Goal: Information Seeking & Learning: Learn about a topic

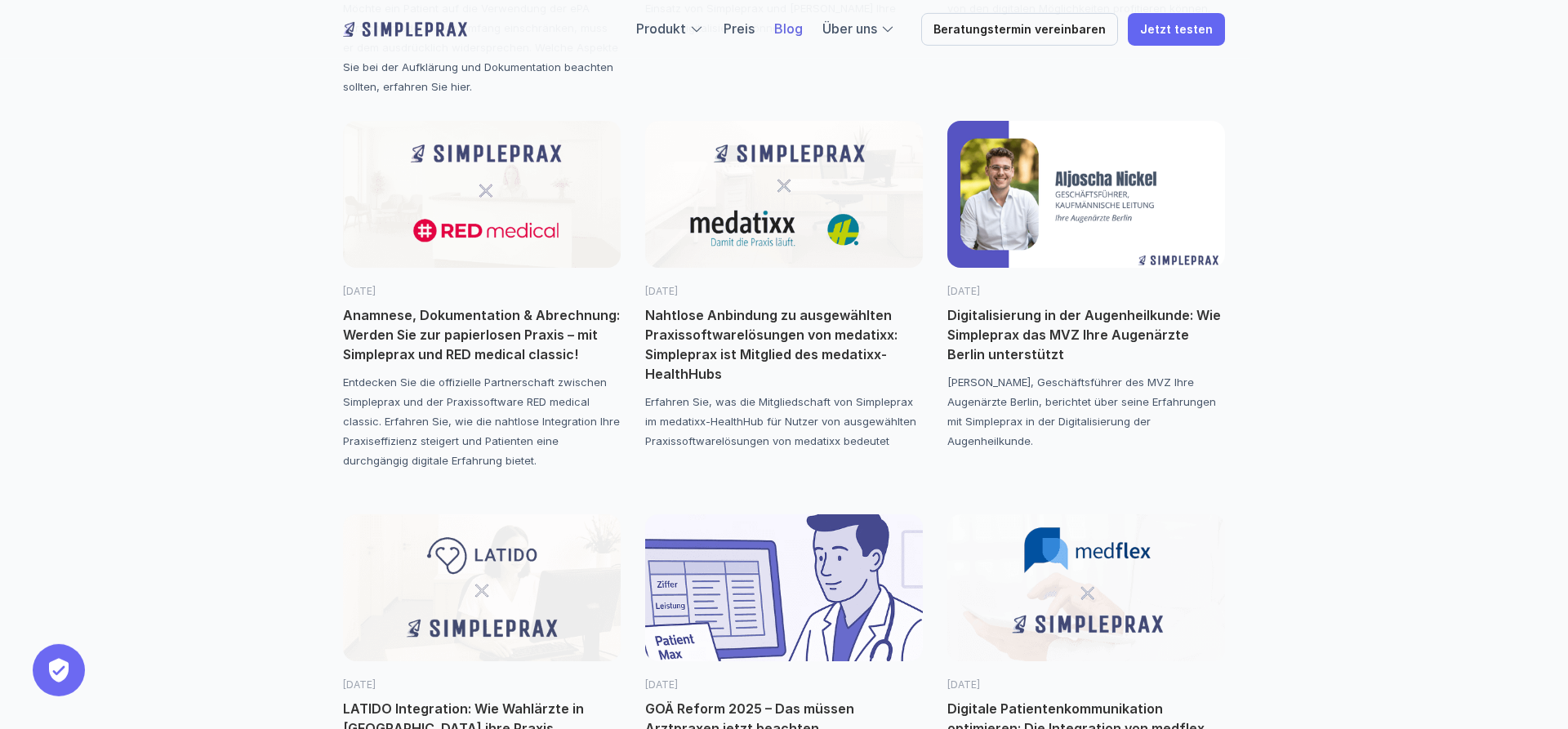
scroll to position [583, 0]
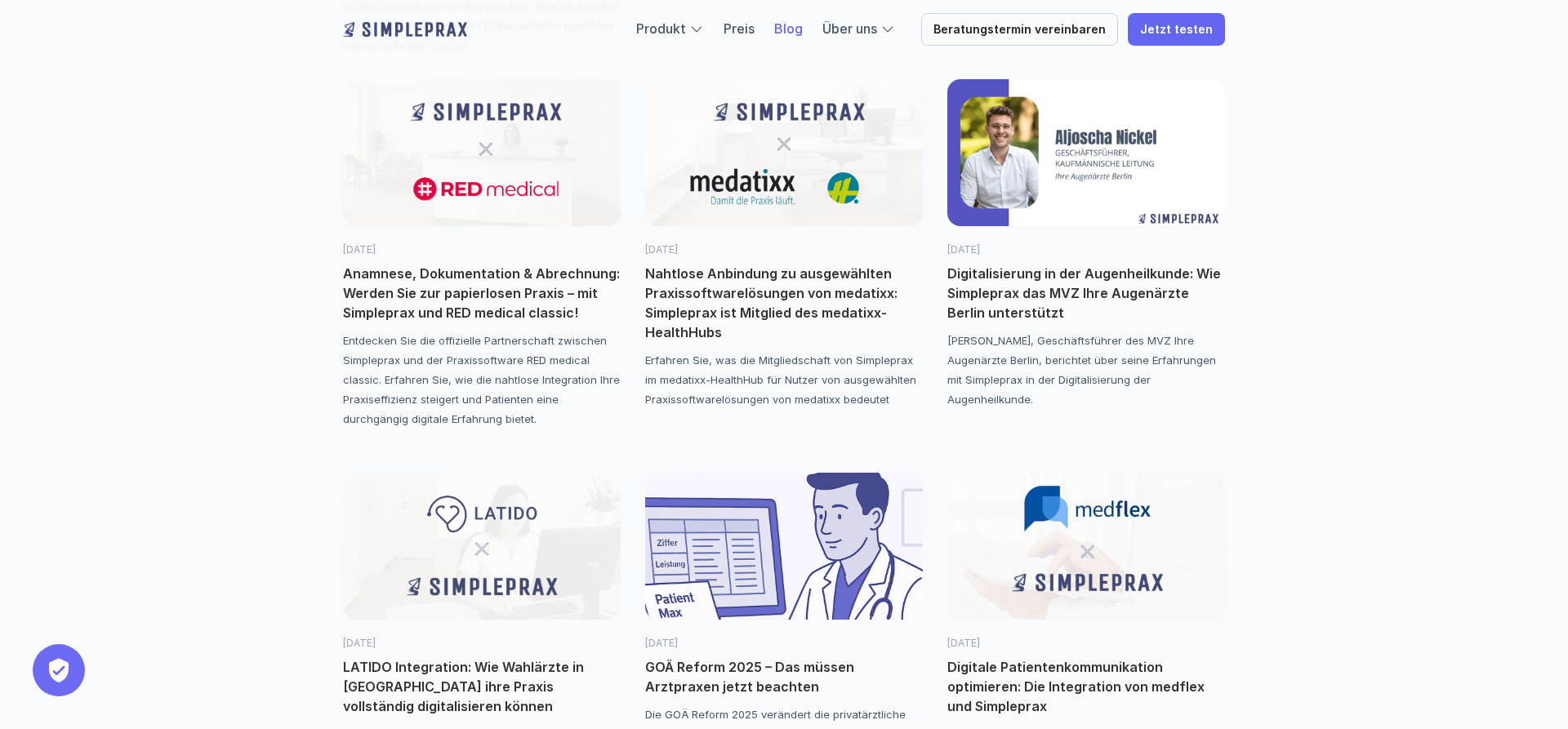
click at [1073, 283] on p "Digitalisierung in der Augenheilkunde: Wie Simpleprax das MVZ Ihre Augenärzte B…" at bounding box center [1086, 293] width 278 height 59
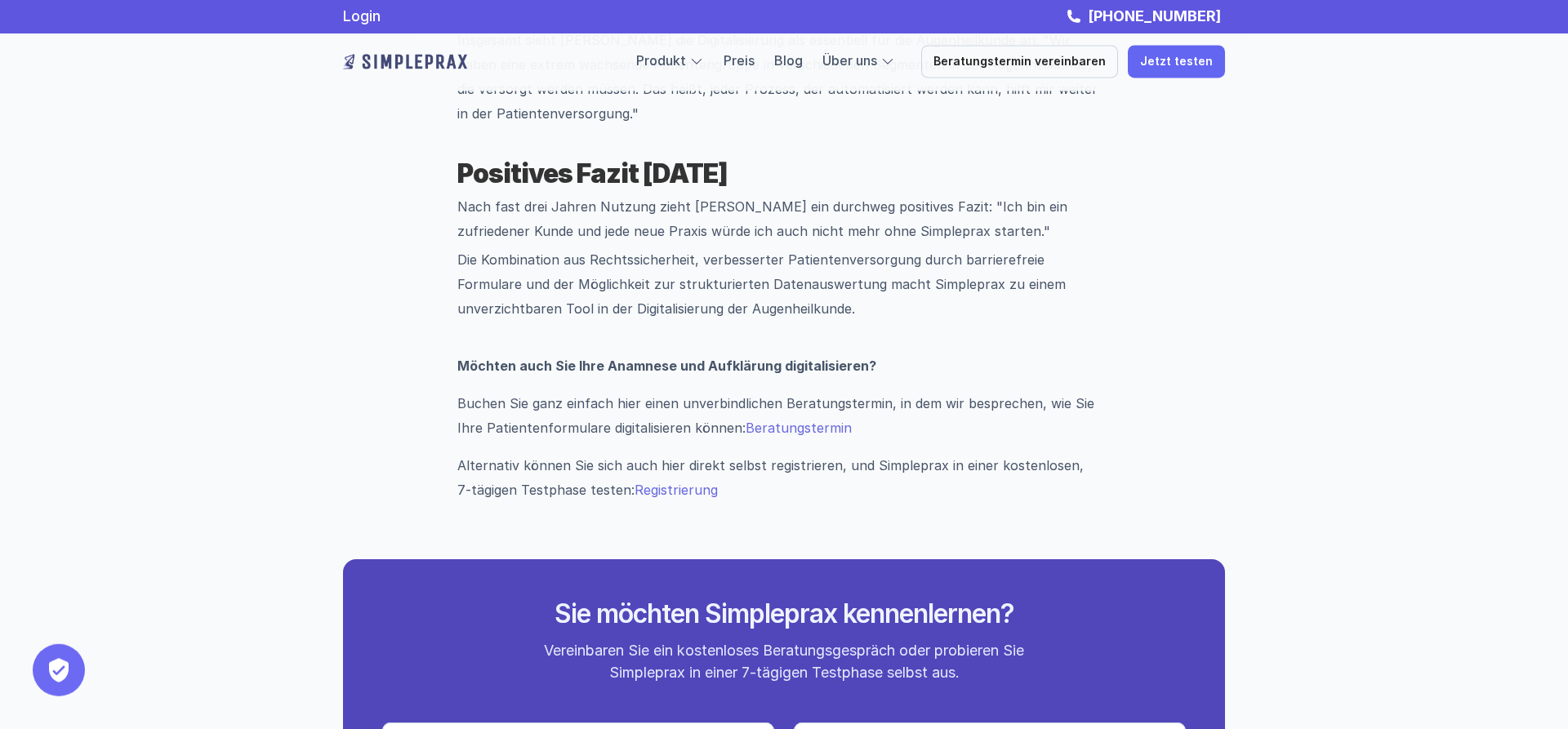
scroll to position [2332, 0]
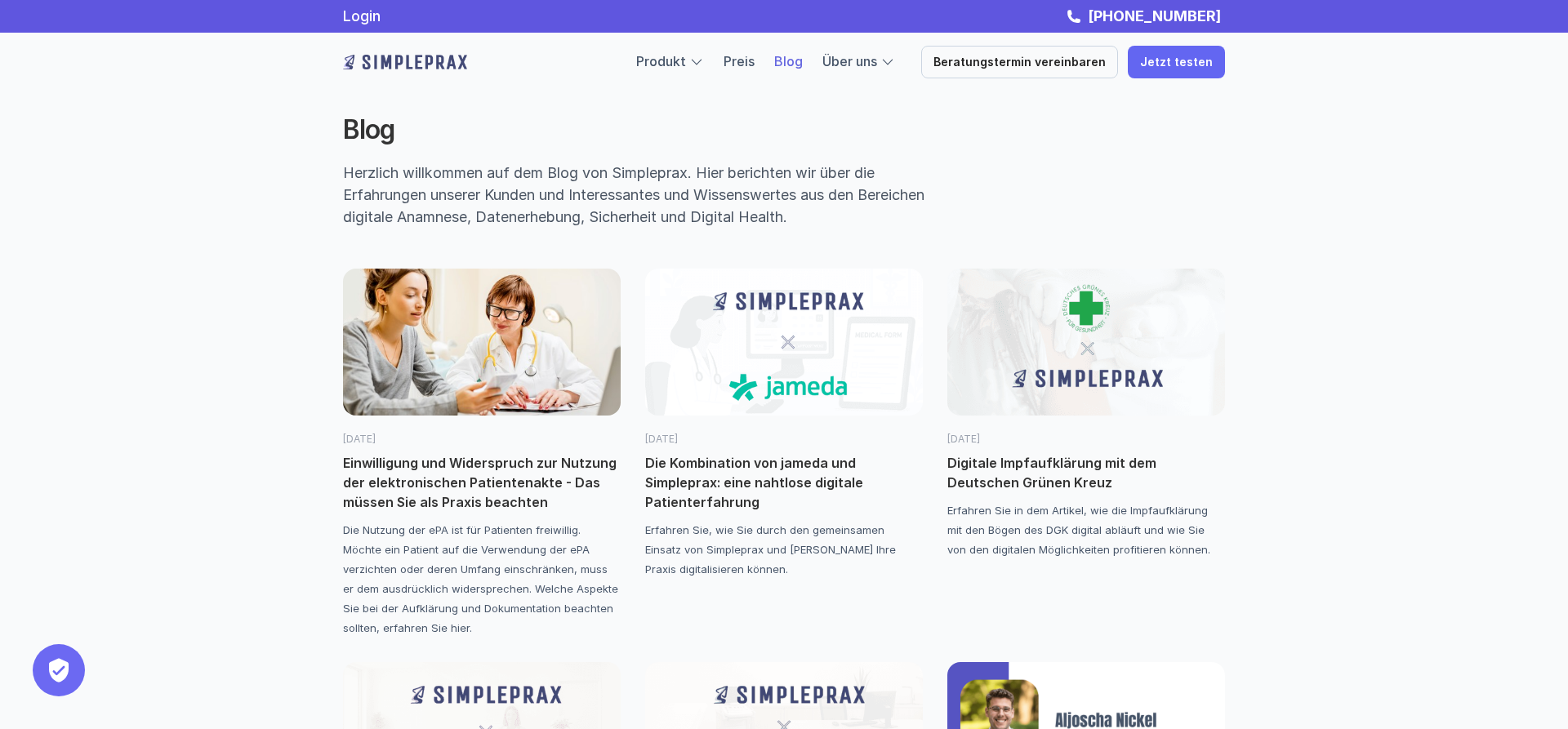
click at [1105, 458] on p "Digitale Impfaufklärung mit dem Deutschen Grünen Kreuz" at bounding box center [1086, 473] width 278 height 39
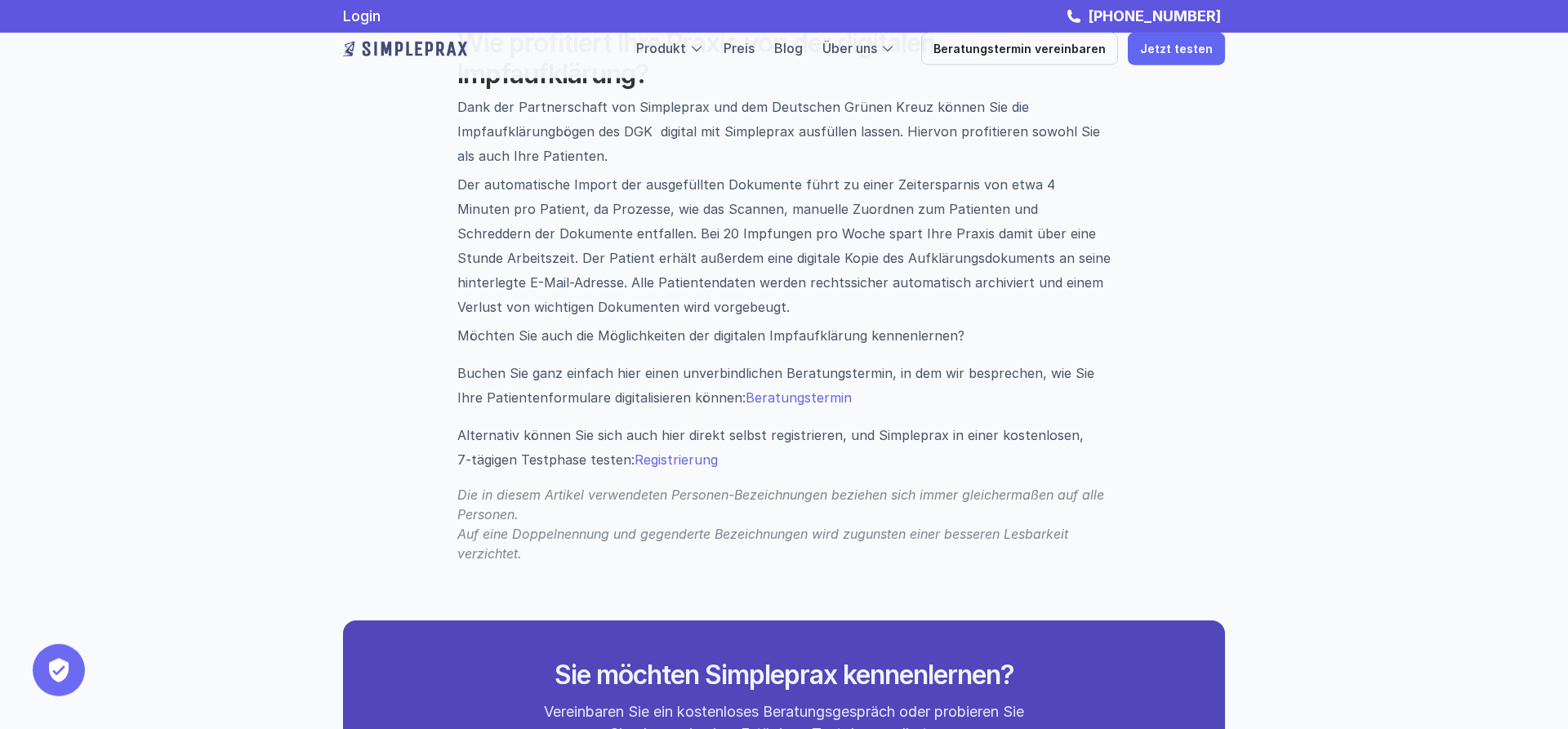
scroll to position [1916, 0]
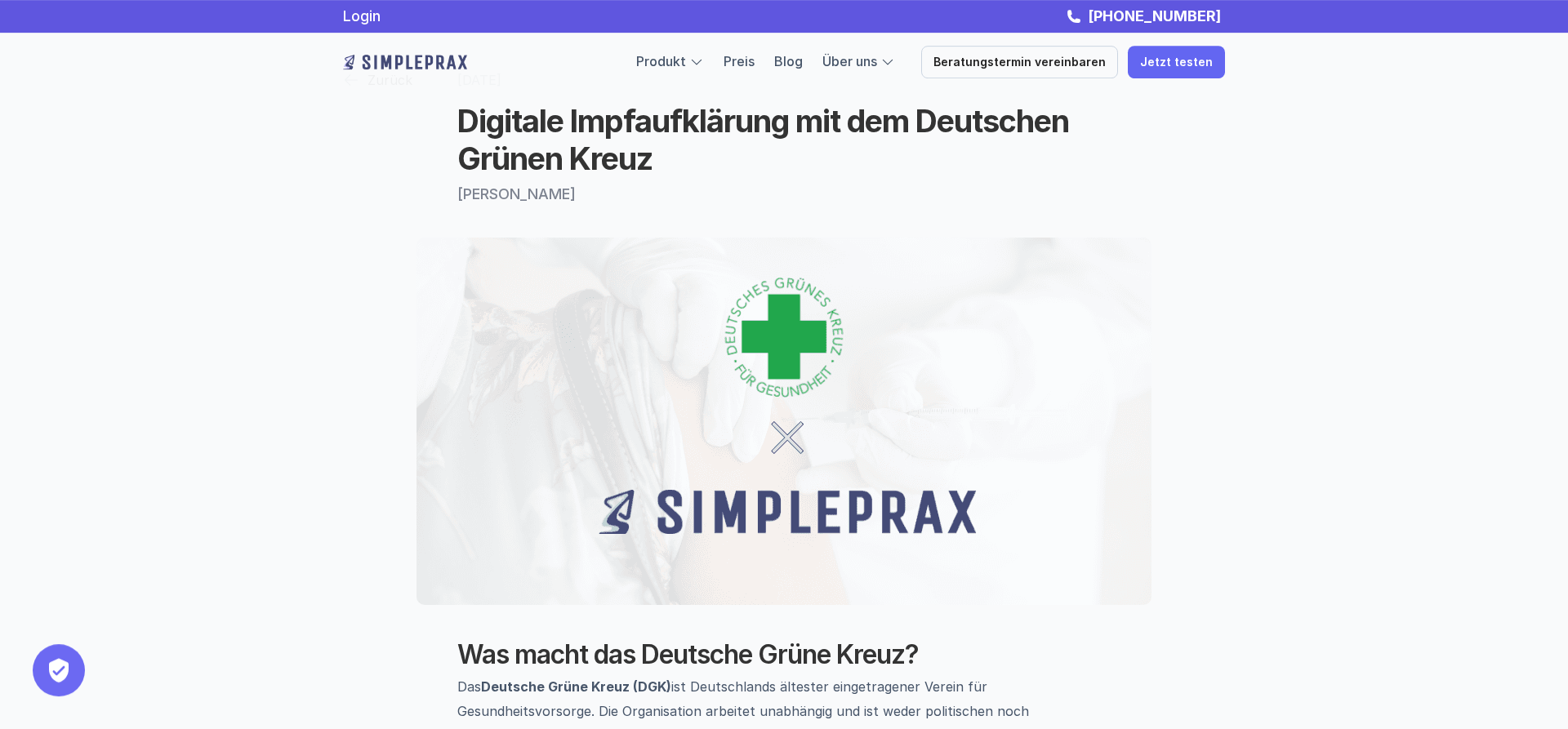
scroll to position [0, 0]
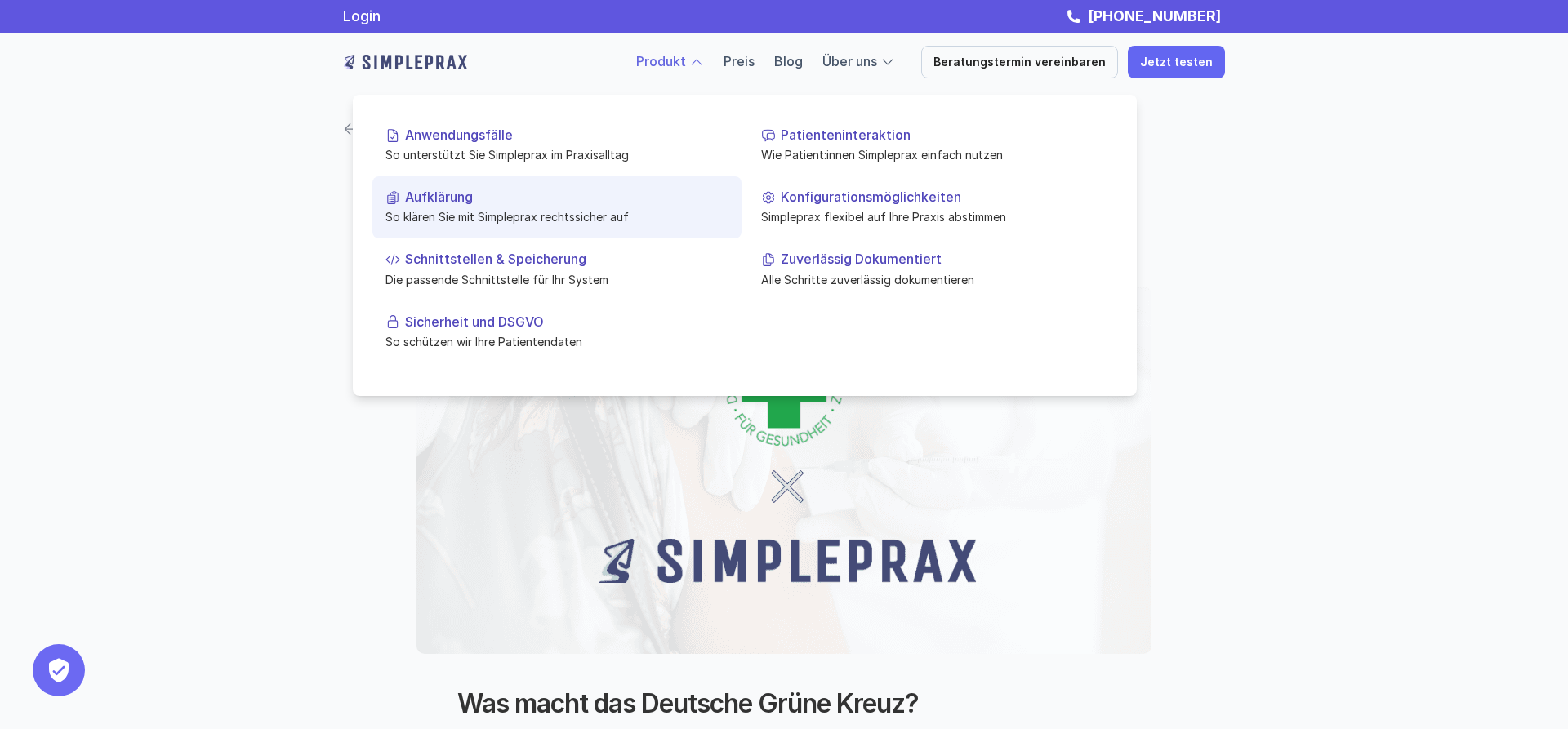
click at [434, 201] on p "Aufklärung" at bounding box center [567, 197] width 324 height 15
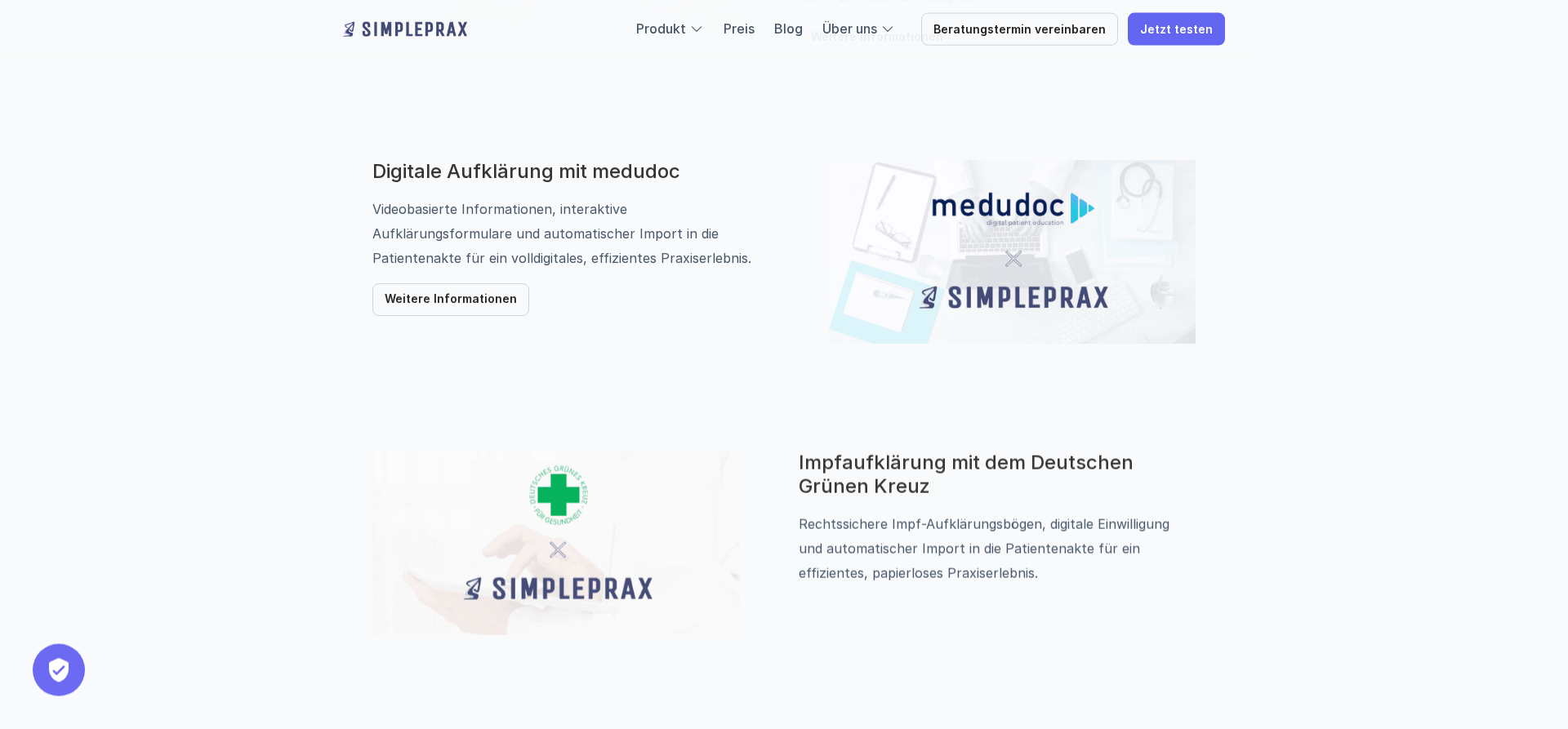
scroll to position [916, 0]
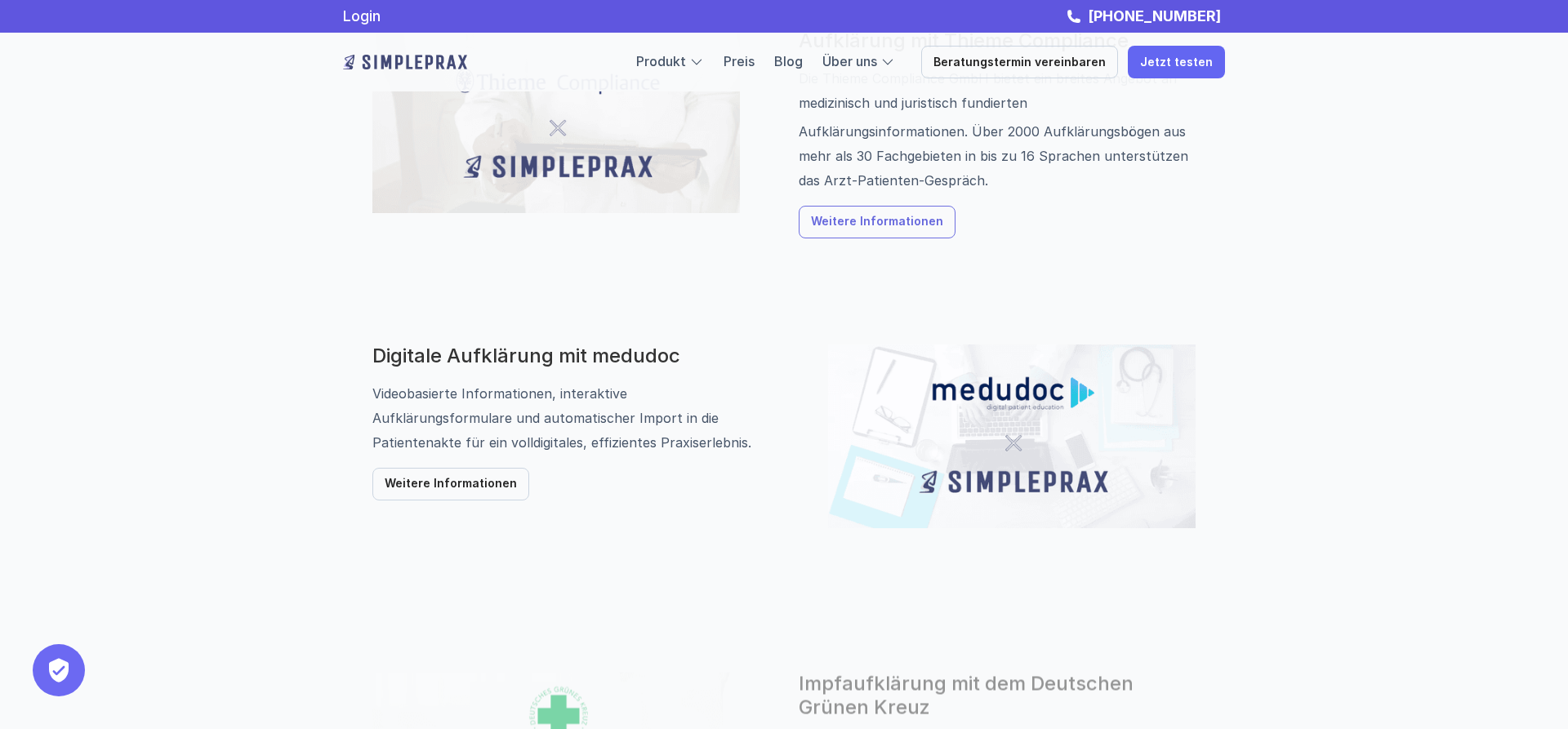
click at [859, 221] on p "Weitere Informationen" at bounding box center [876, 222] width 132 height 14
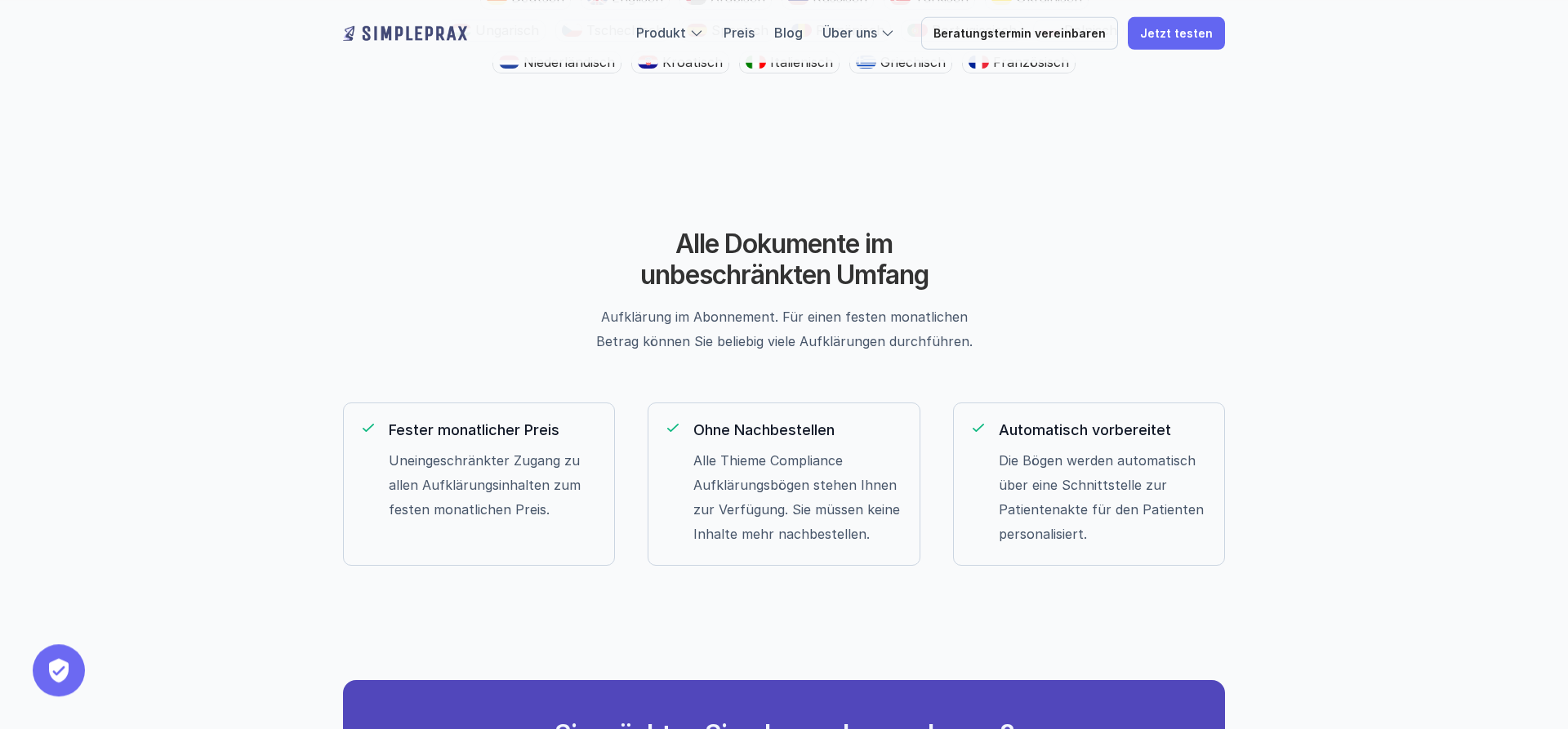
scroll to position [2166, 0]
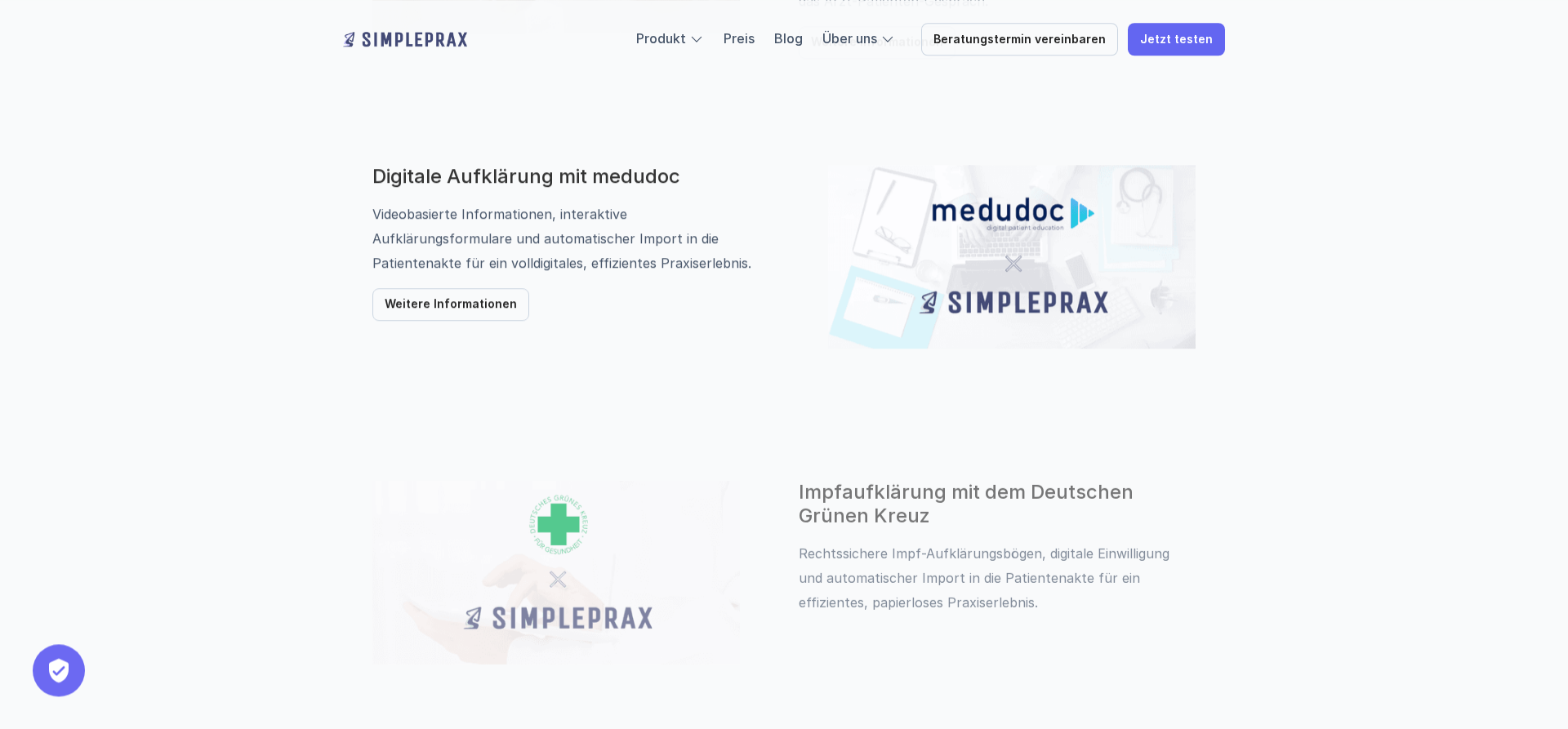
scroll to position [1249, 0]
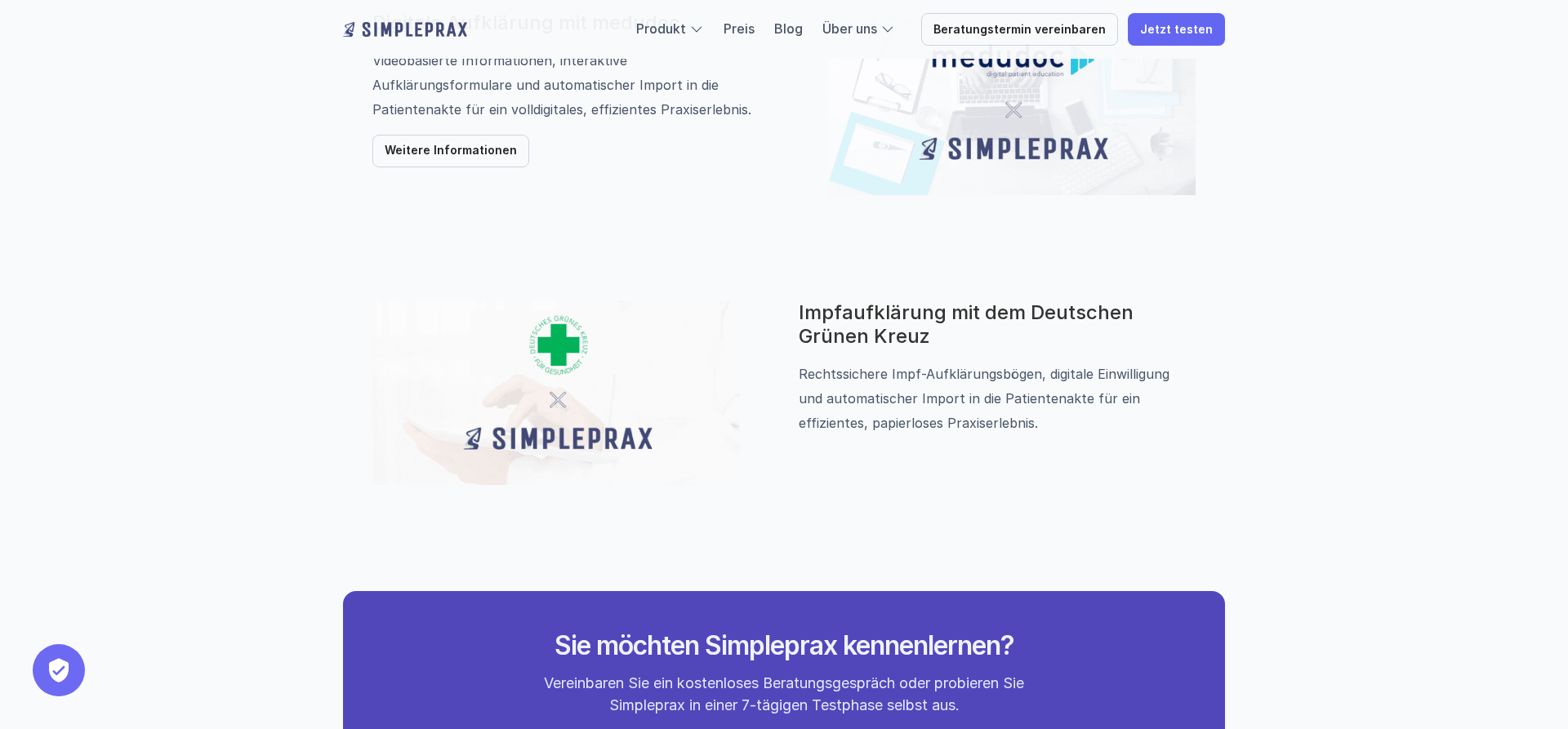
click at [968, 316] on h3 "Impfaufklärung mit dem Deutschen Grünen Kreuz" at bounding box center [997, 325] width 397 height 47
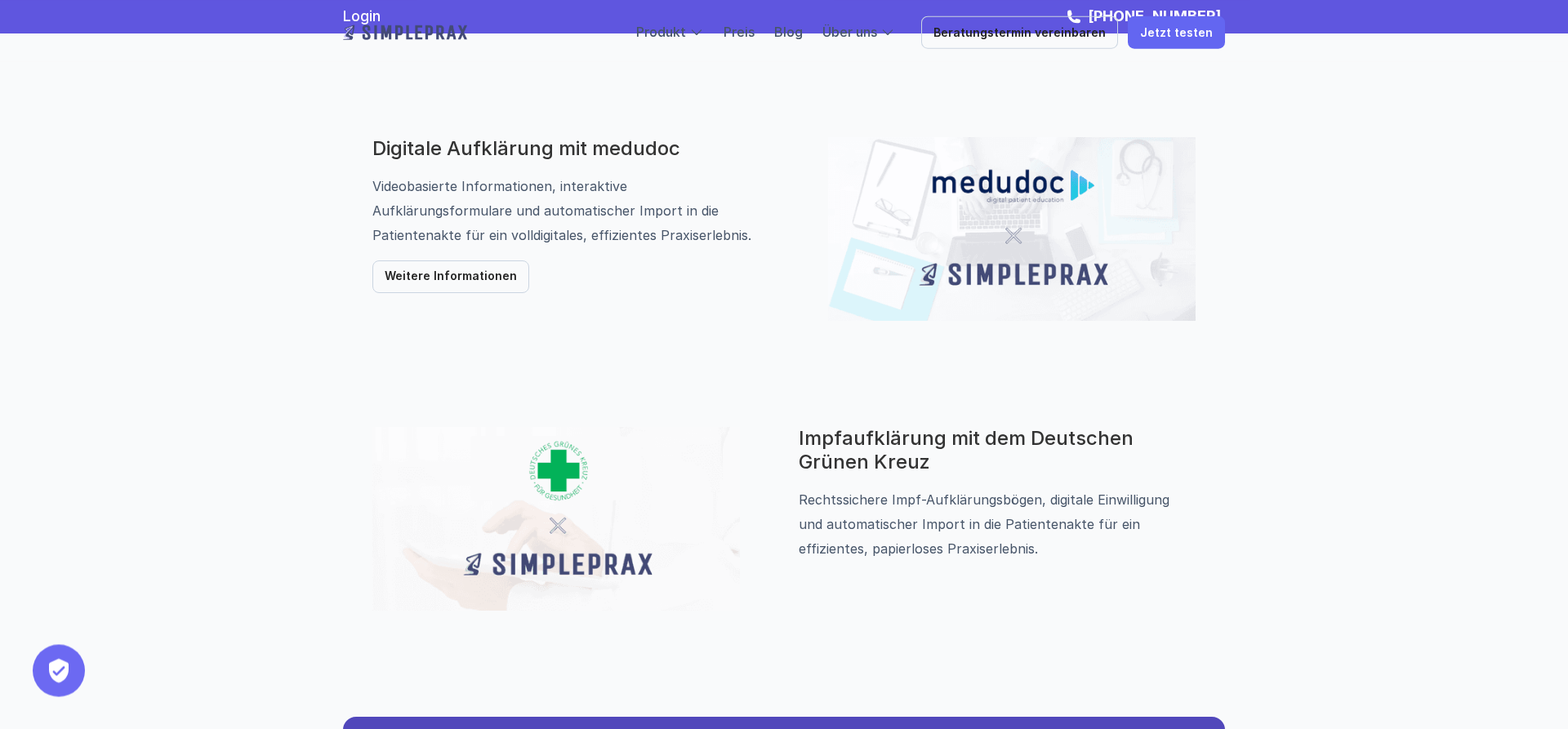
scroll to position [1083, 0]
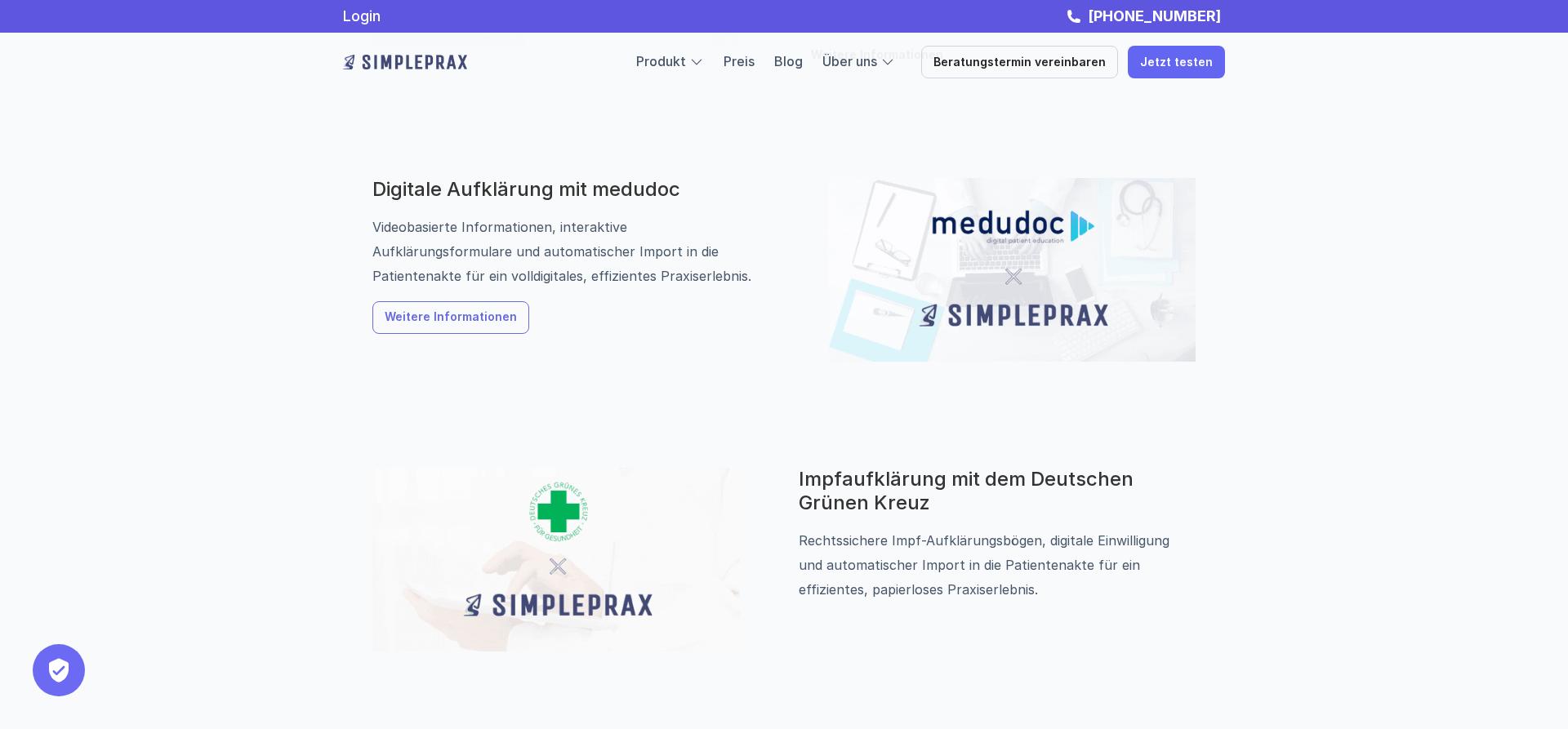
click at [441, 321] on p "Weitere Informationen" at bounding box center [450, 318] width 132 height 14
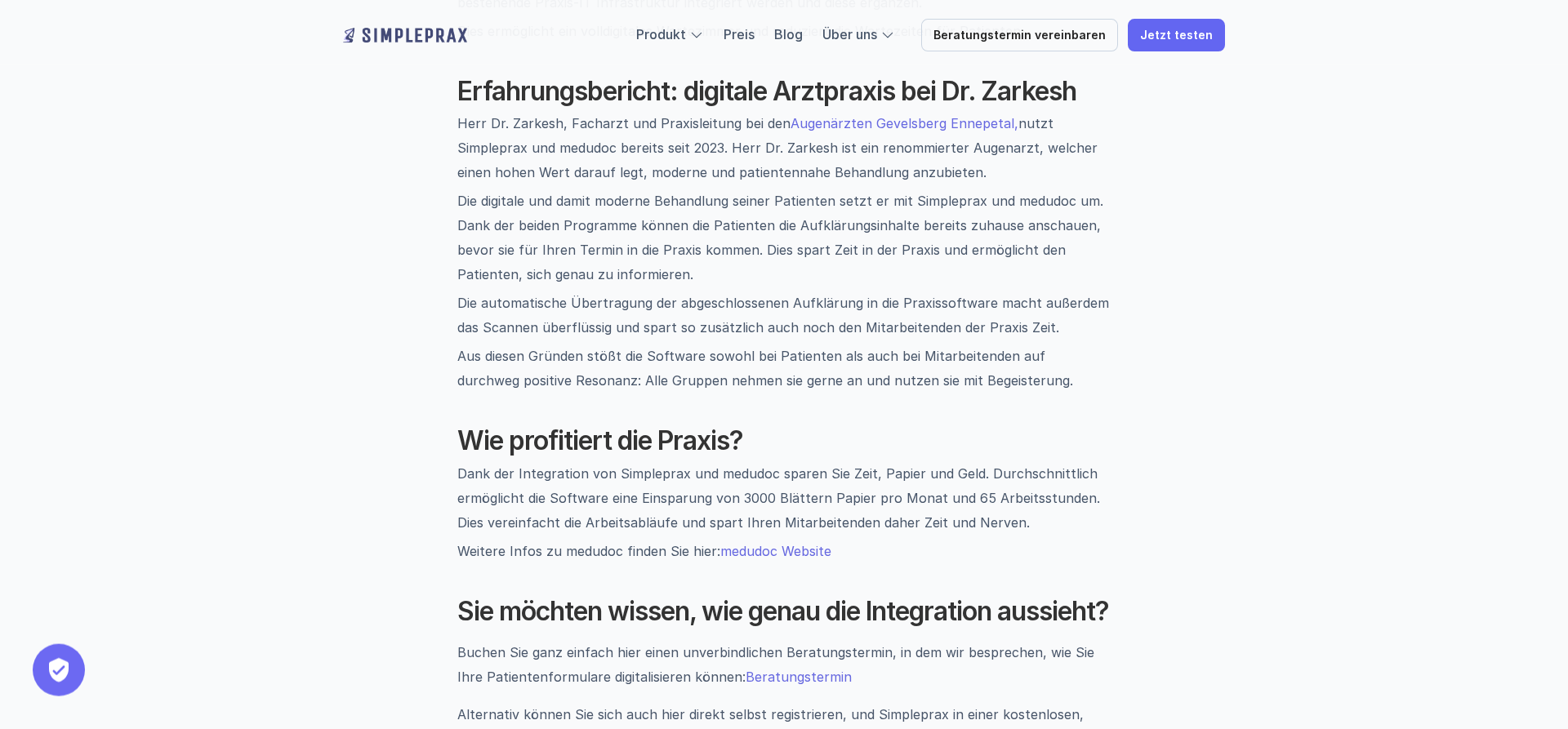
scroll to position [1666, 0]
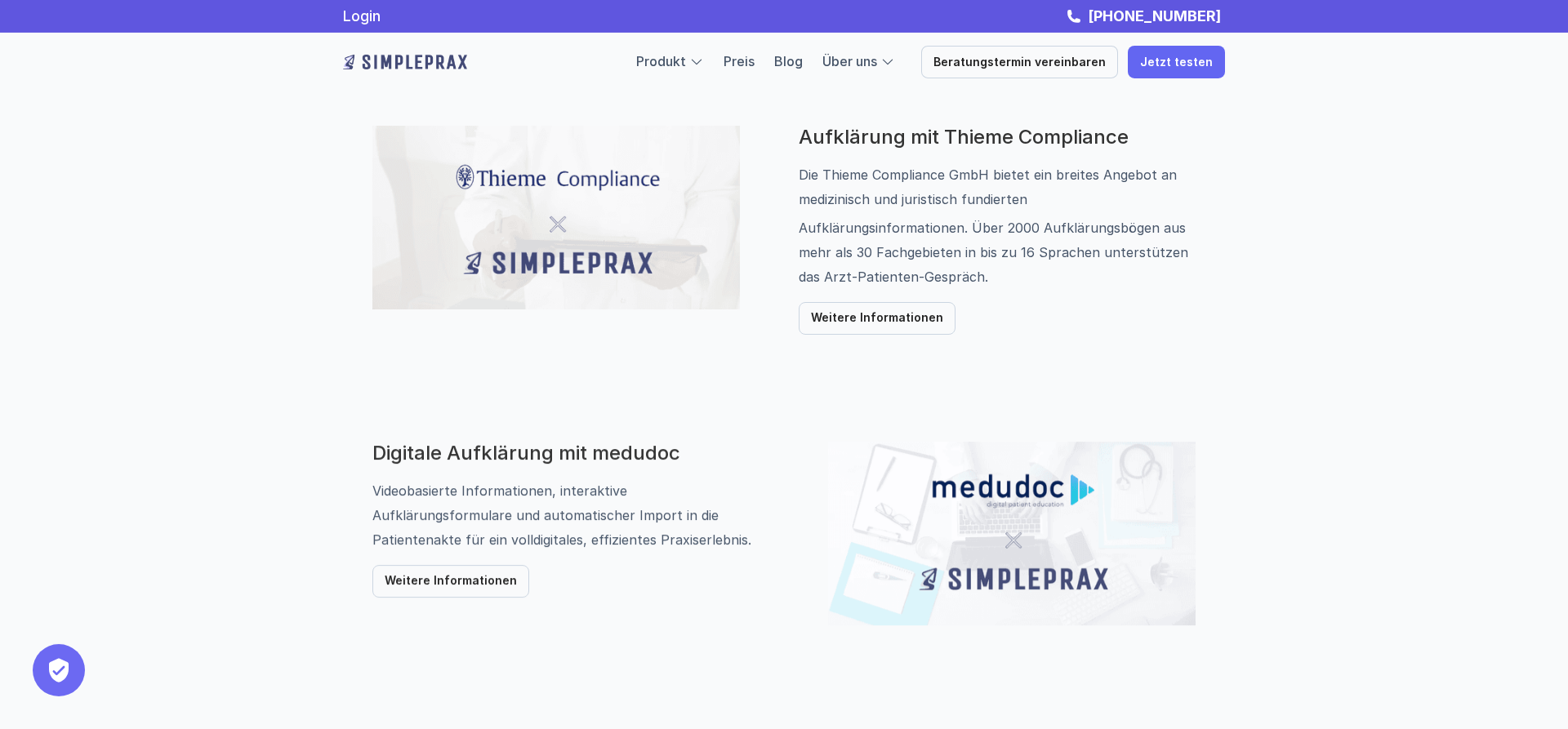
scroll to position [750, 0]
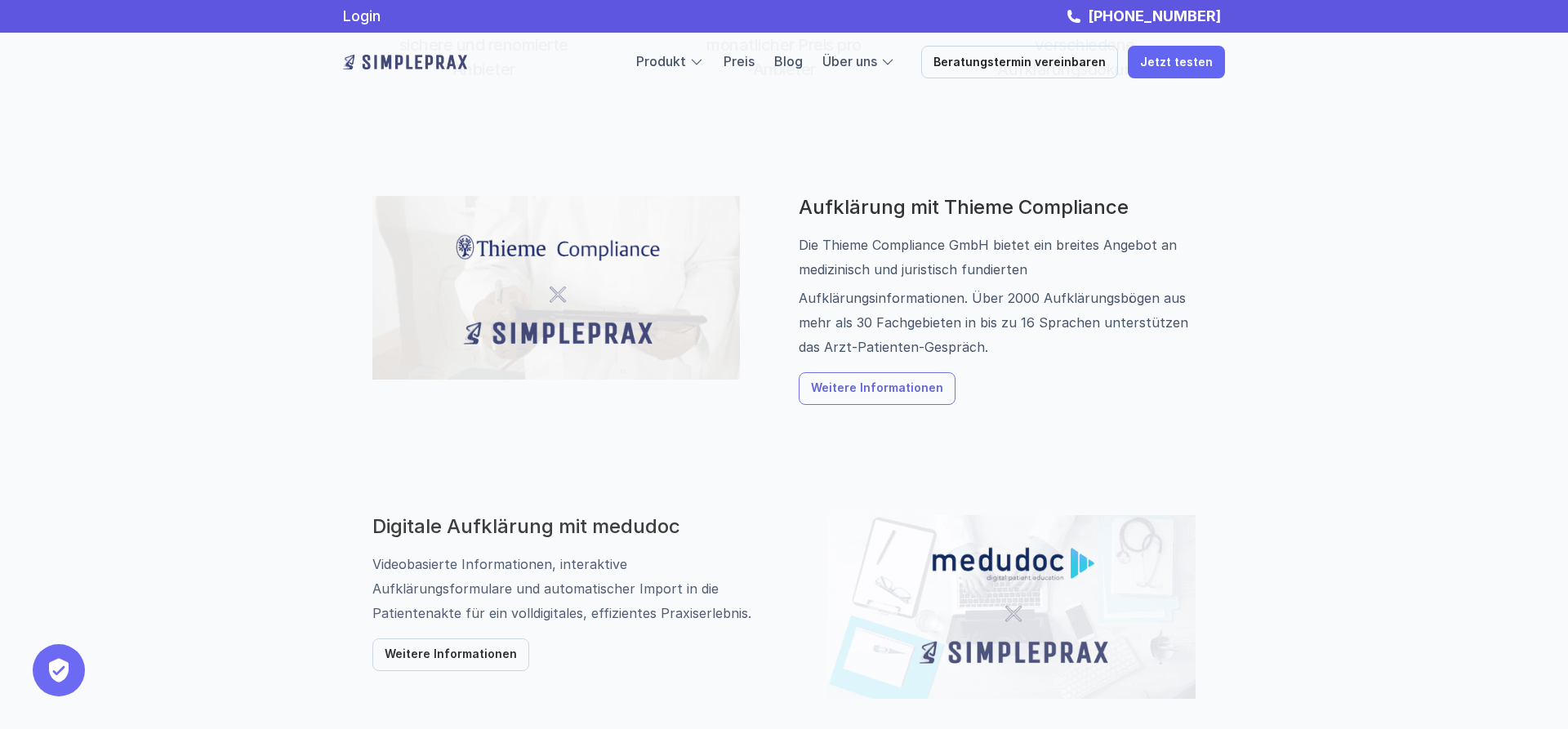
click at [880, 386] on p "Weitere Informationen" at bounding box center [876, 389] width 132 height 14
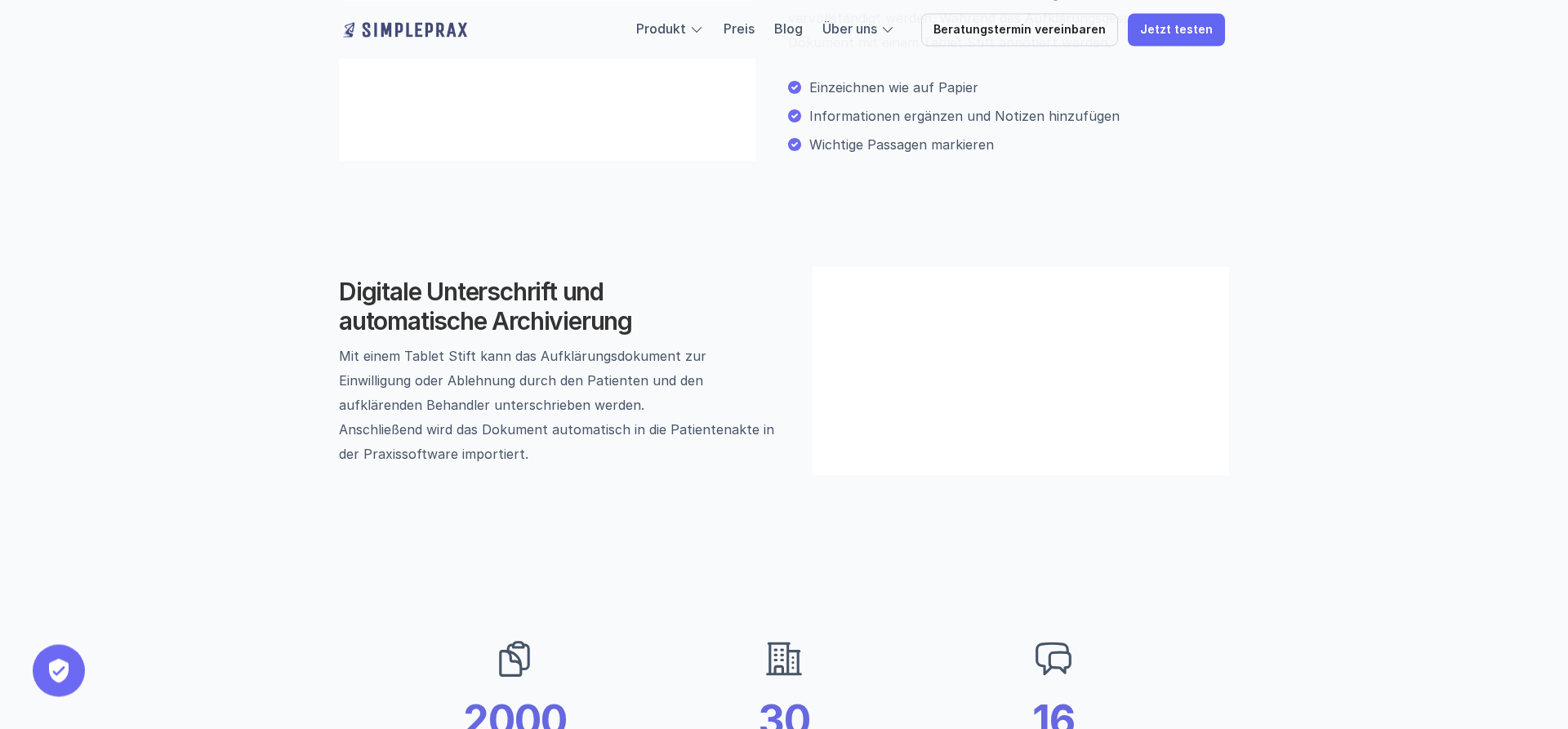
scroll to position [1083, 0]
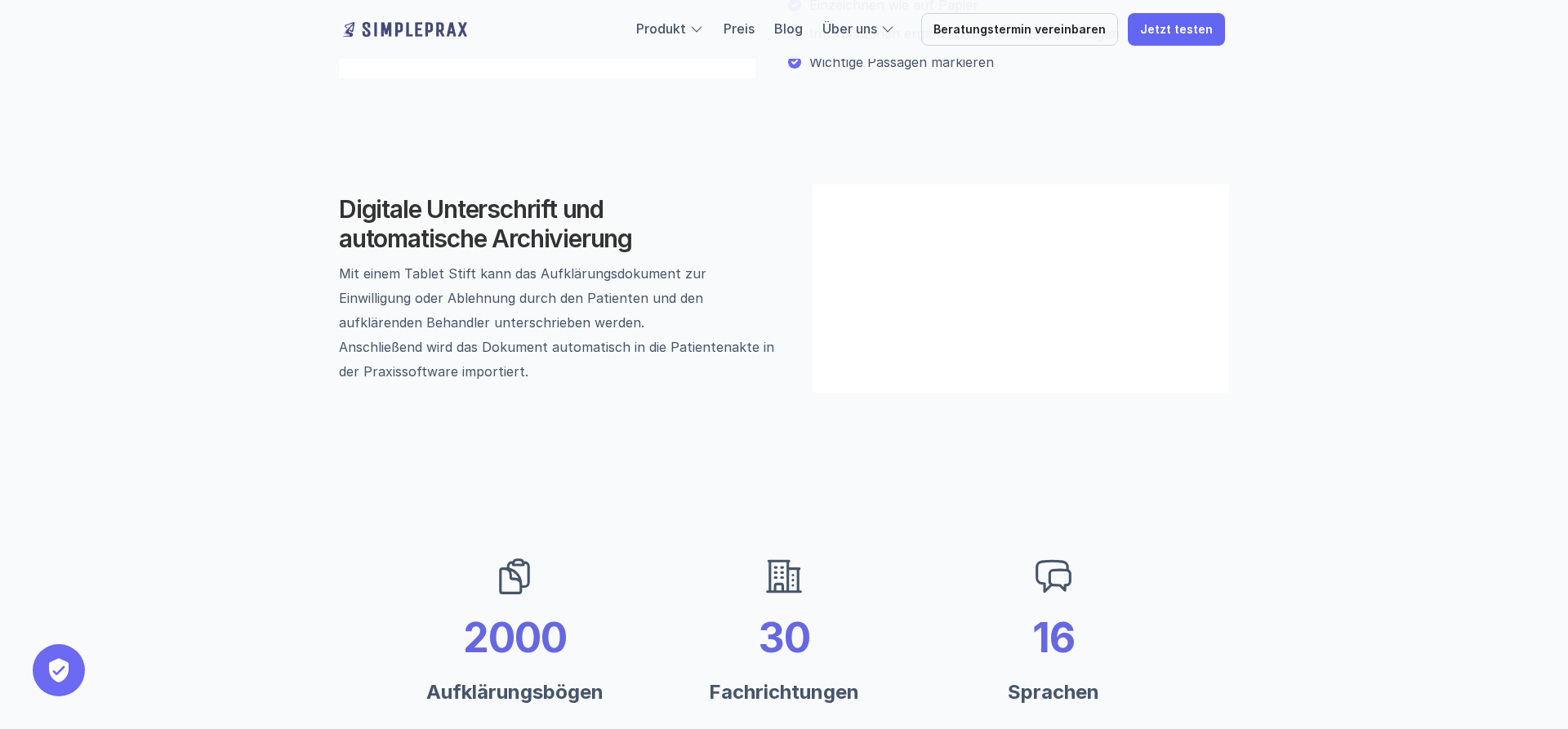
scroll to position [750, 0]
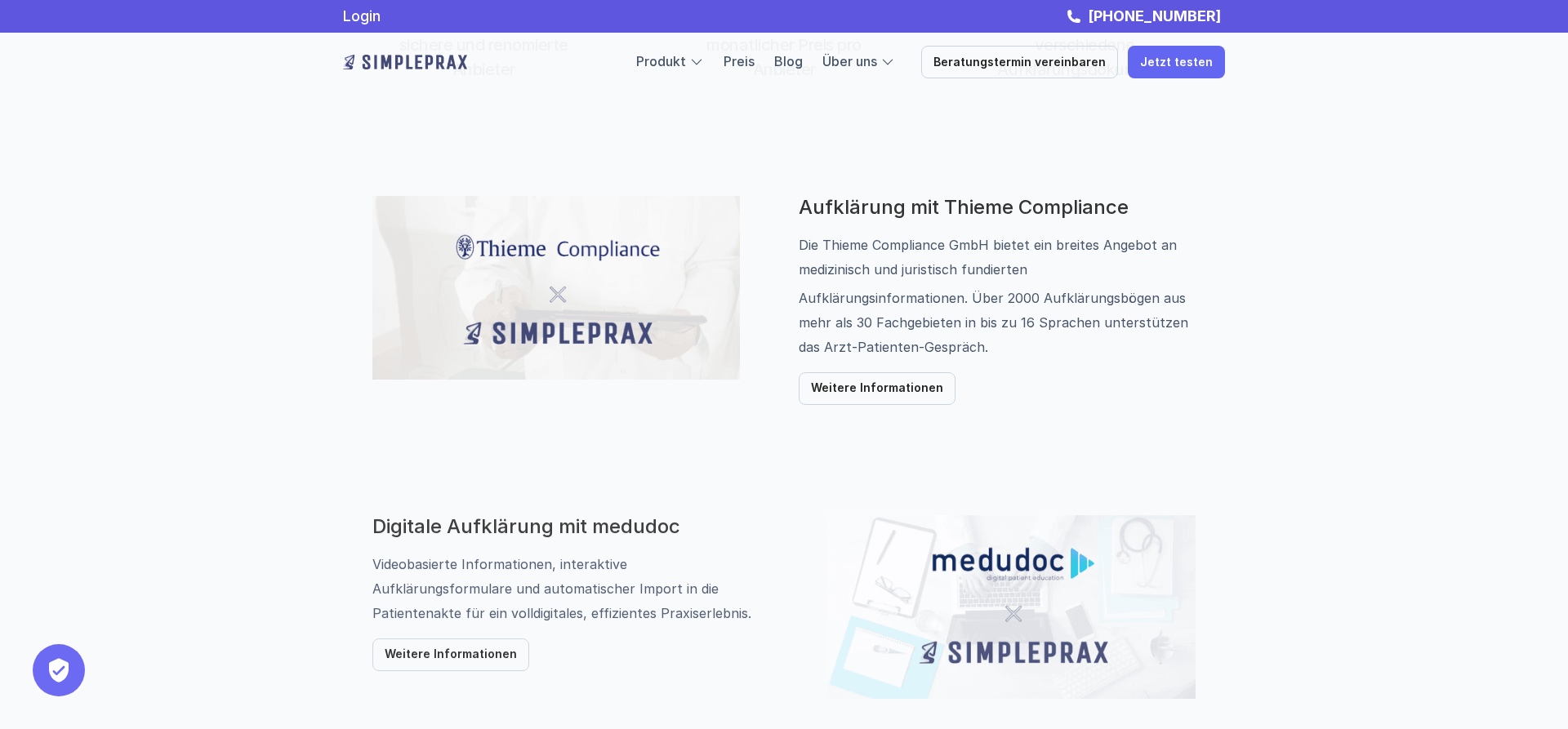
click at [1400, 439] on div "Login [PHONE_NUMBER] Produkt Preis Blog Über uns Beratungstermin vereinbaren Je…" at bounding box center [784, 574] width 1568 height 2648
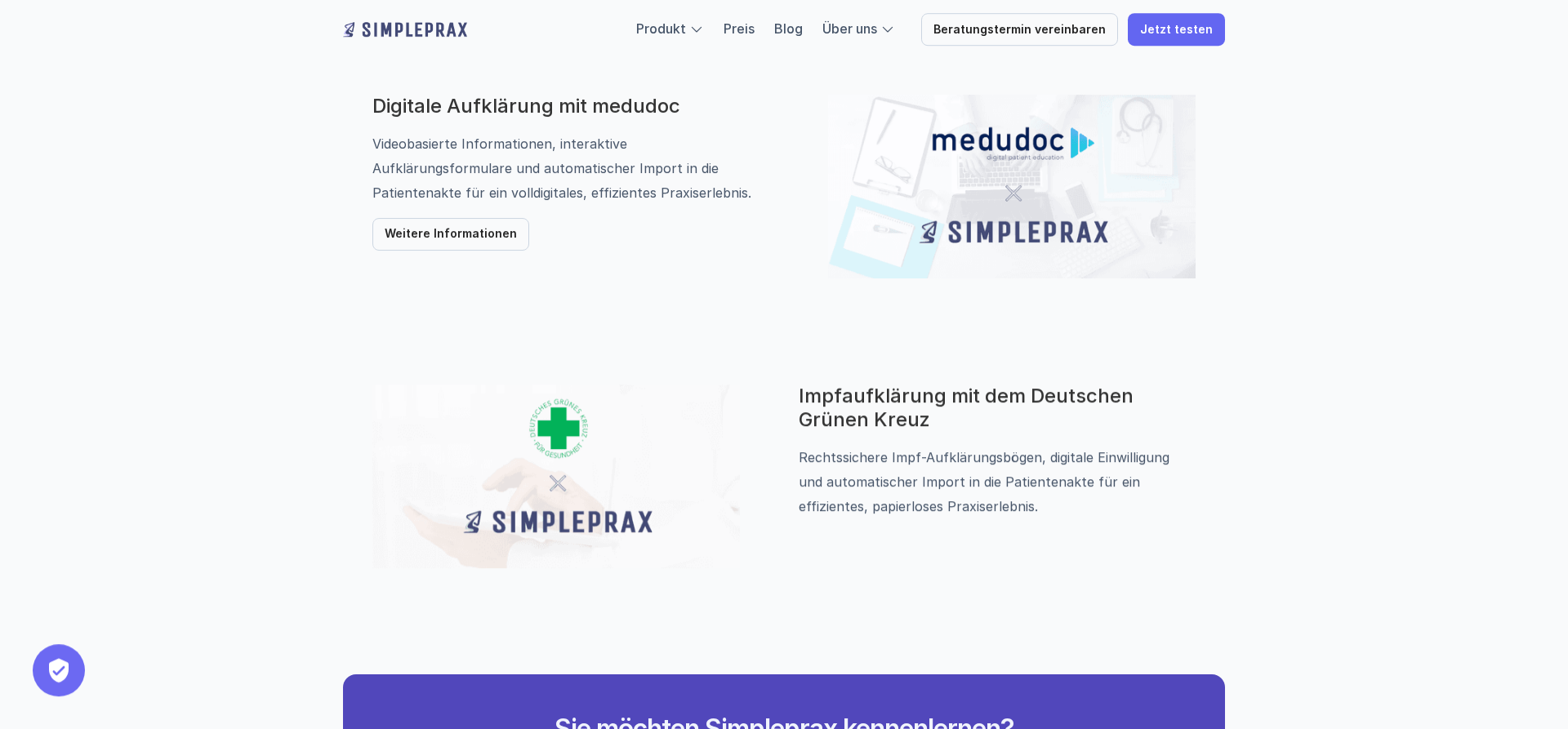
scroll to position [1083, 0]
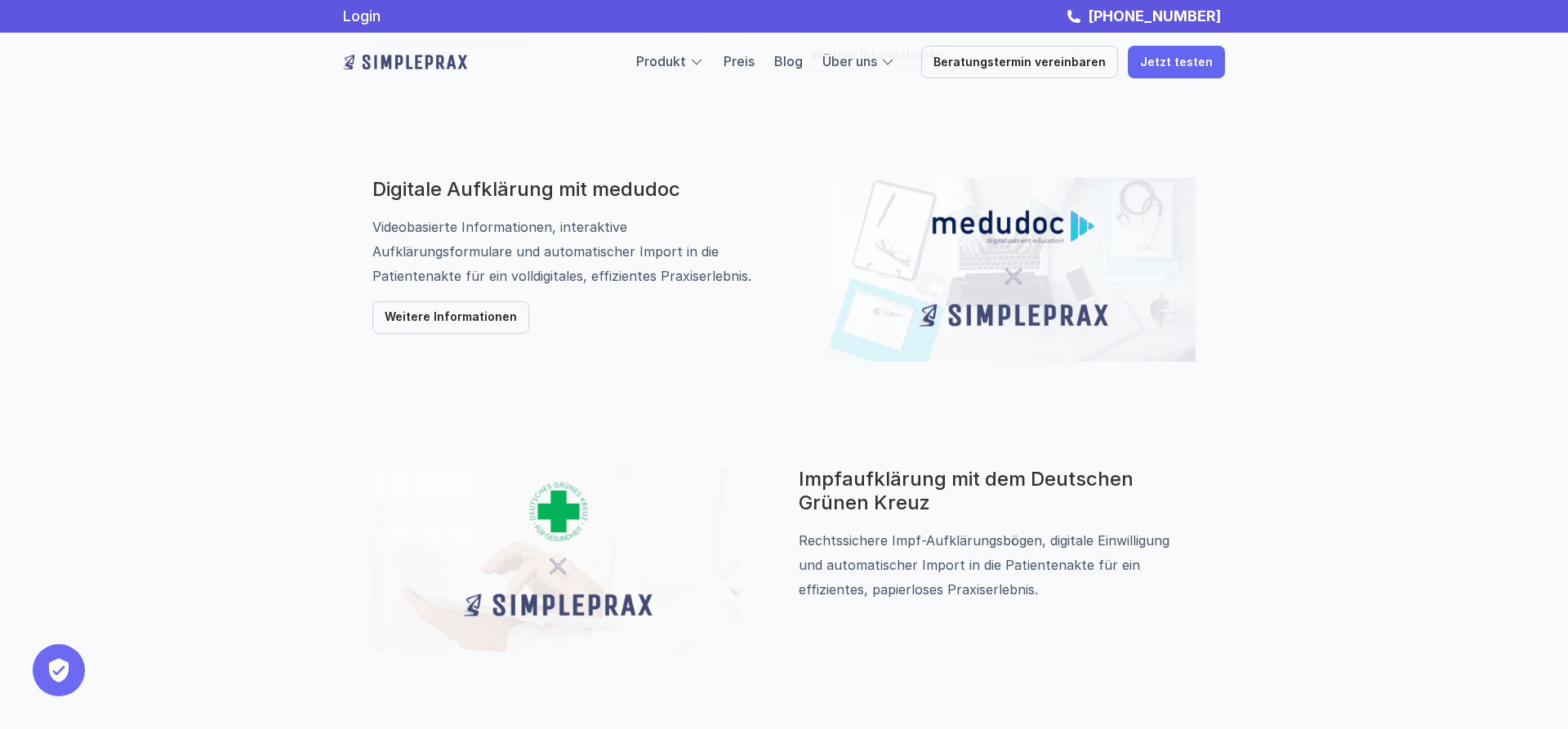
click at [711, 380] on div "Digitale Aufklärung mit medudoc Videobasierte Informationen, interaktive Aufklä…" at bounding box center [784, 270] width 980 height 282
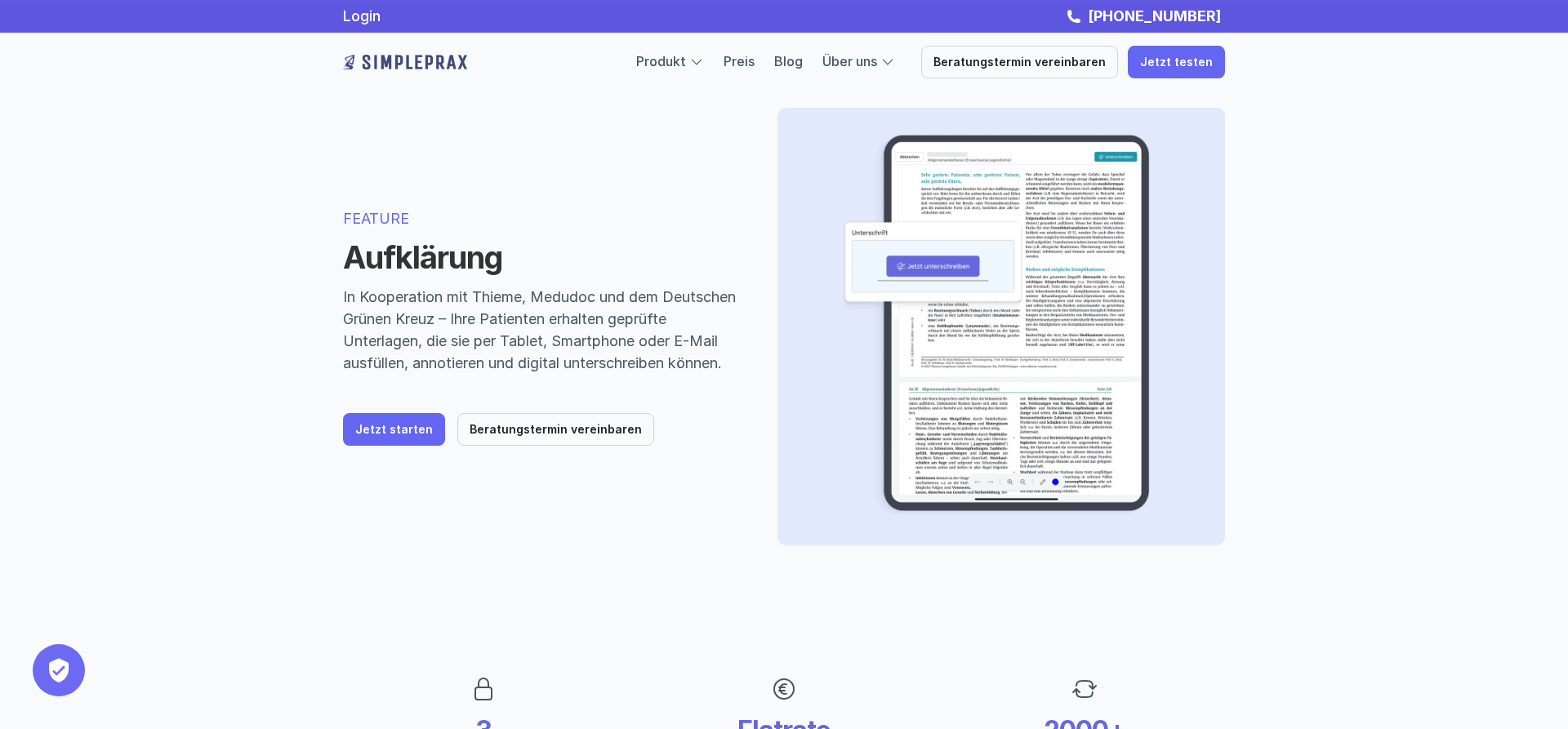
scroll to position [0, 0]
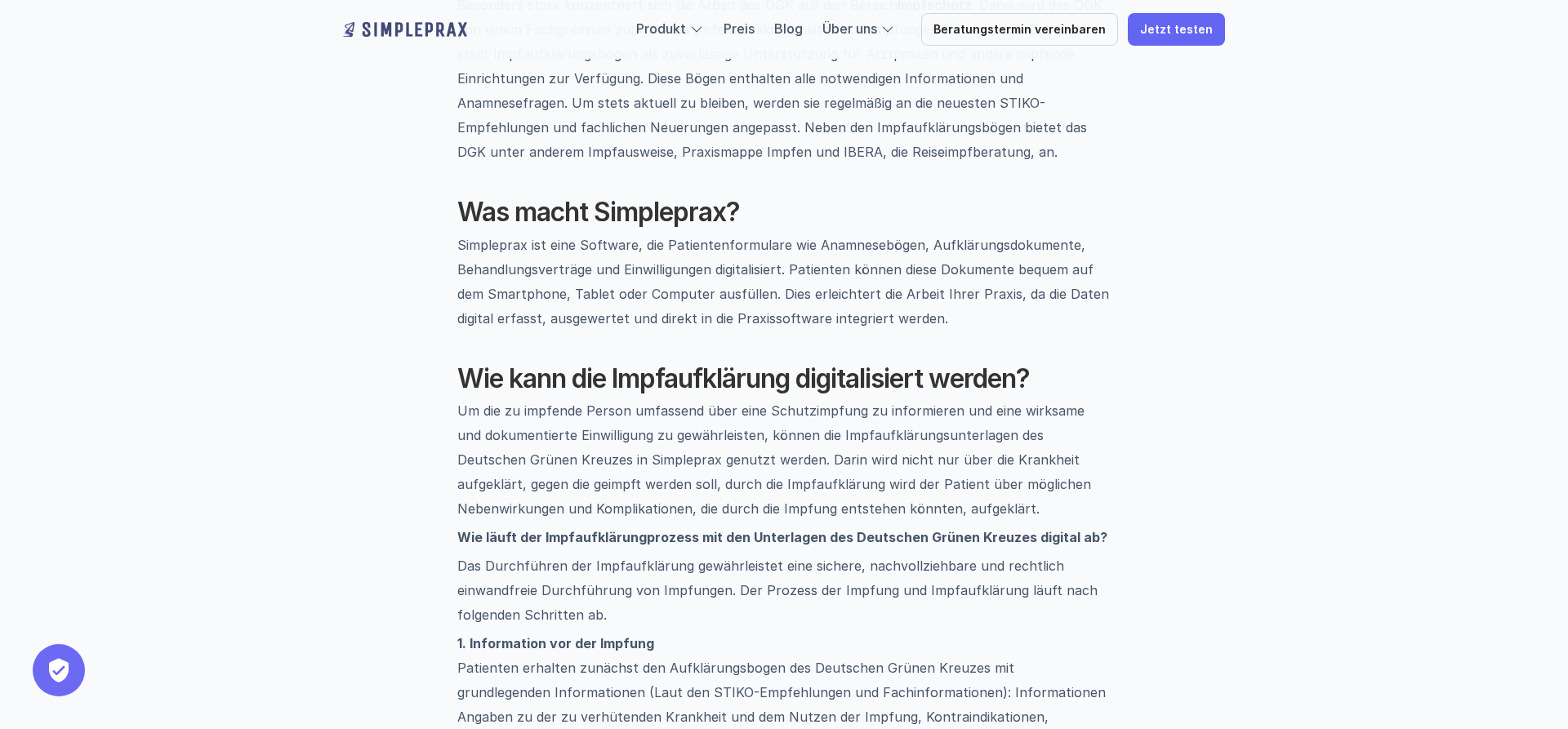
scroll to position [1167, 0]
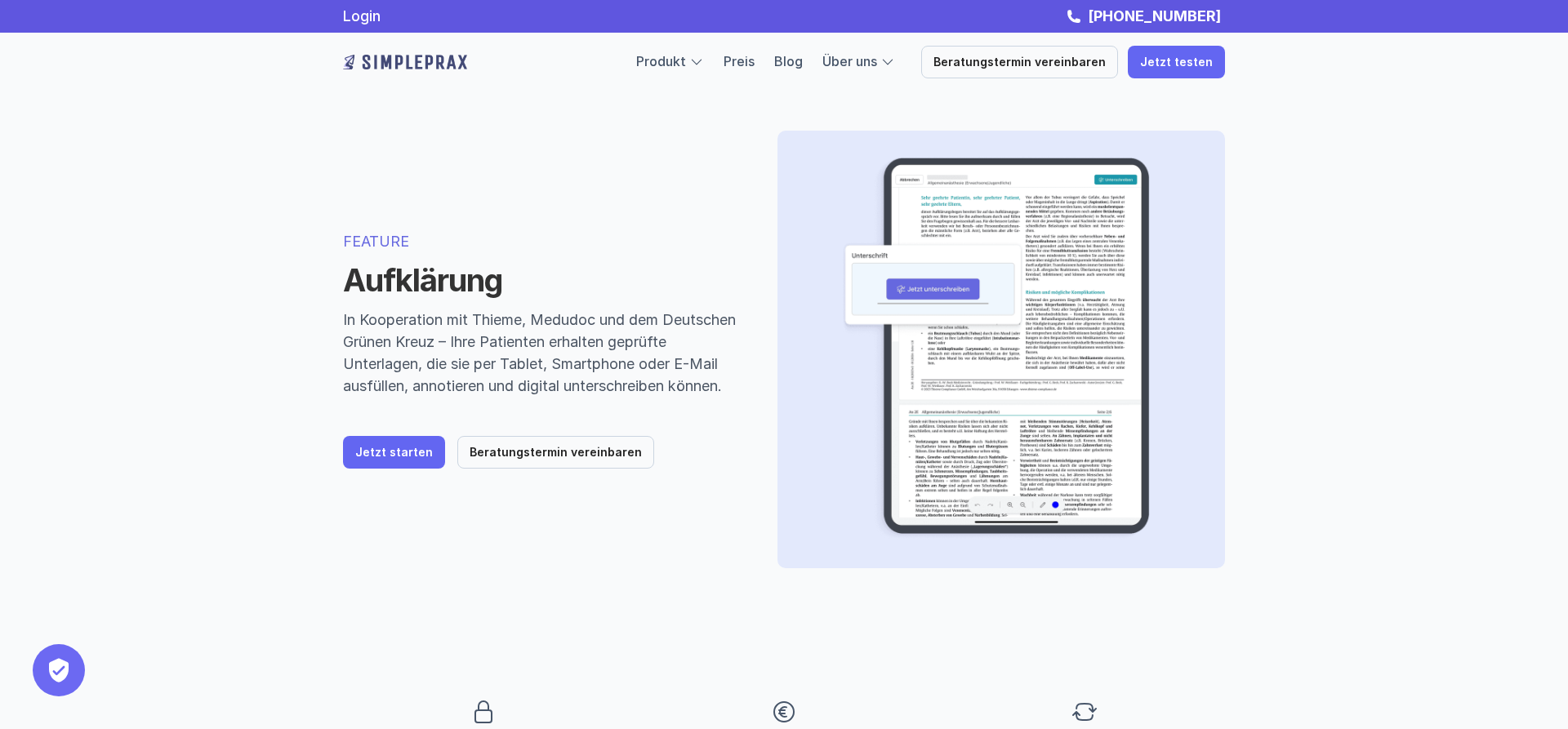
click at [550, 330] on p "In Kooperation mit Thieme, Medudoc und dem Deutschen Grünen Kreuz – Ihre Patien…" at bounding box center [540, 352] width 395 height 88
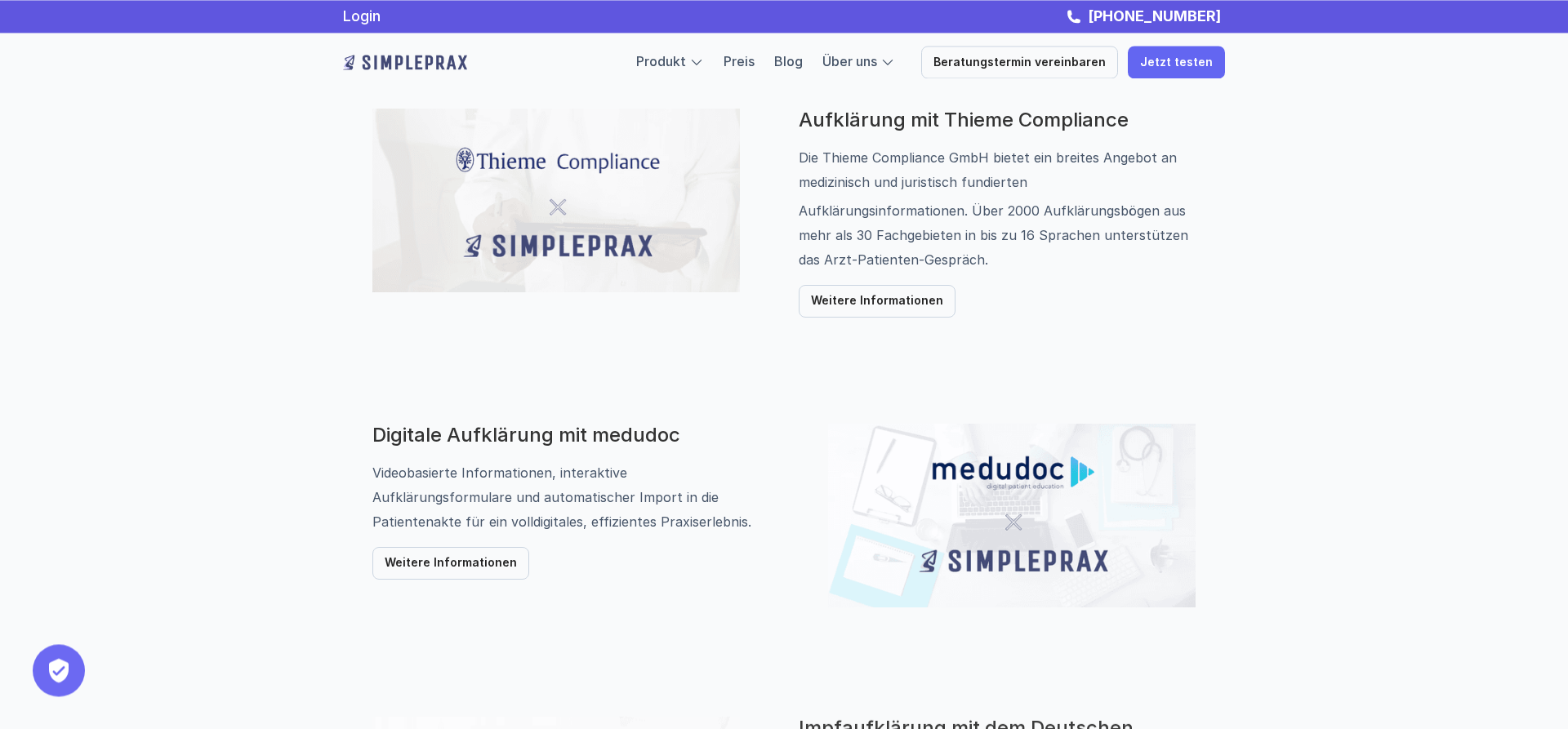
scroll to position [833, 0]
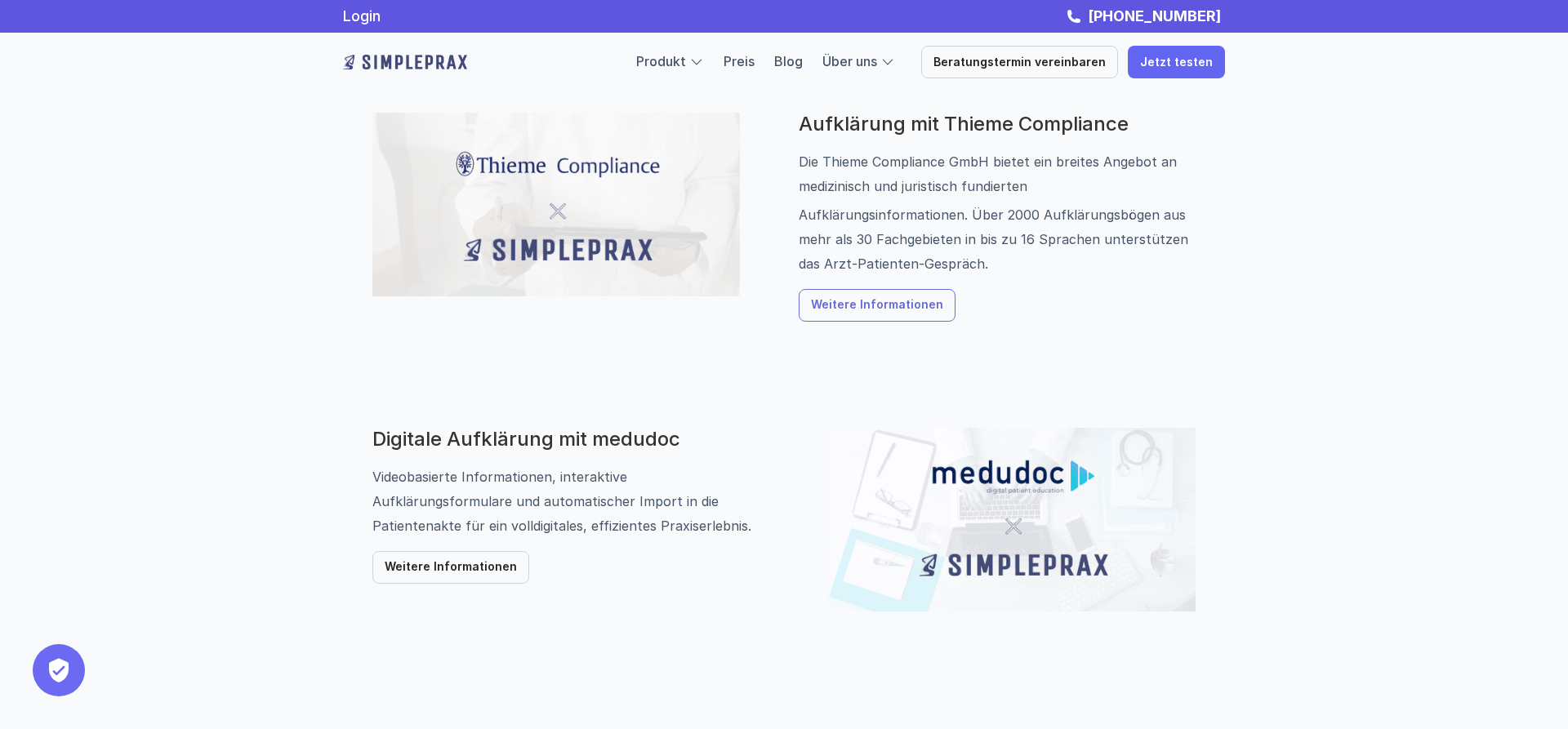
click at [861, 298] on link "Weitere Informationen" at bounding box center [876, 306] width 157 height 32
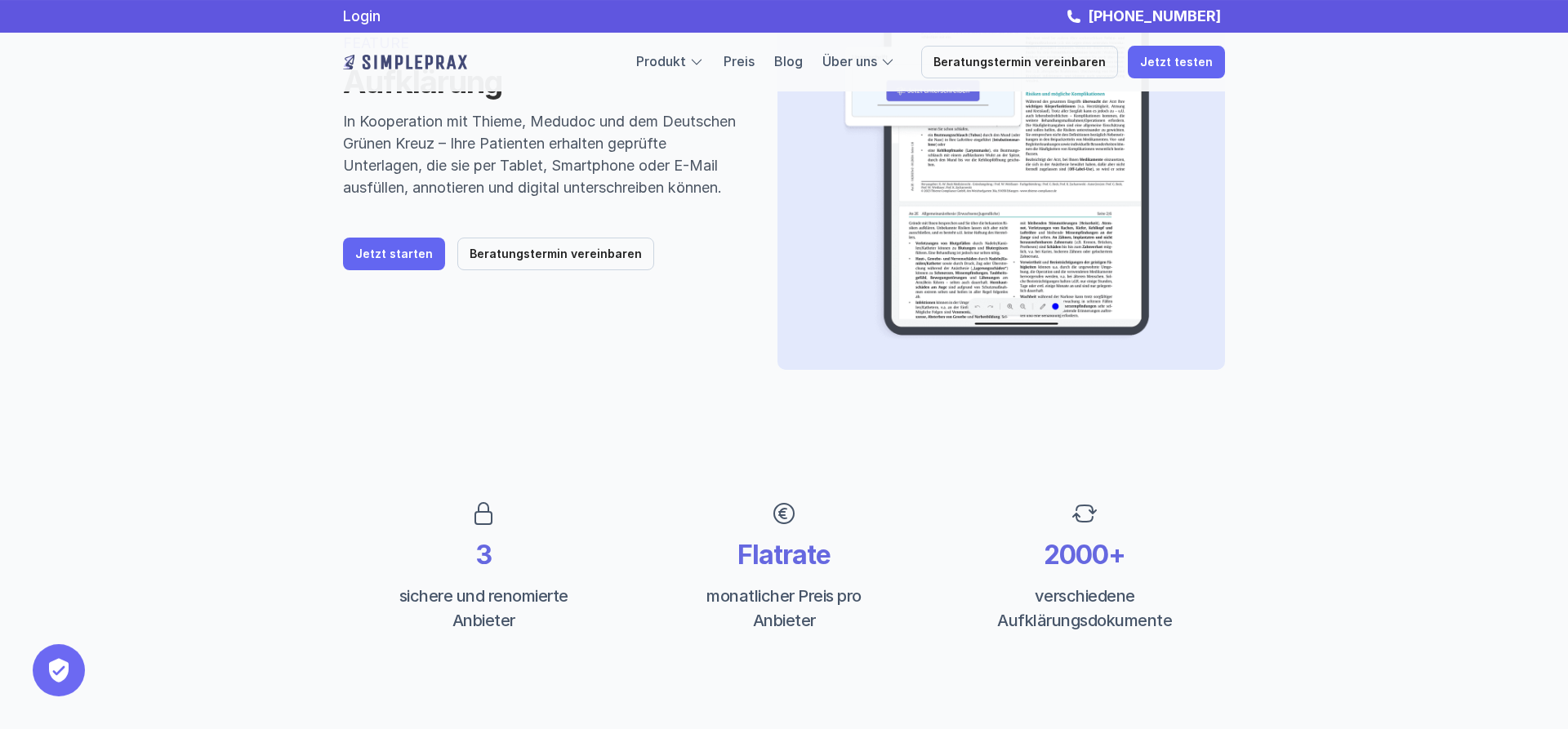
scroll to position [84, 0]
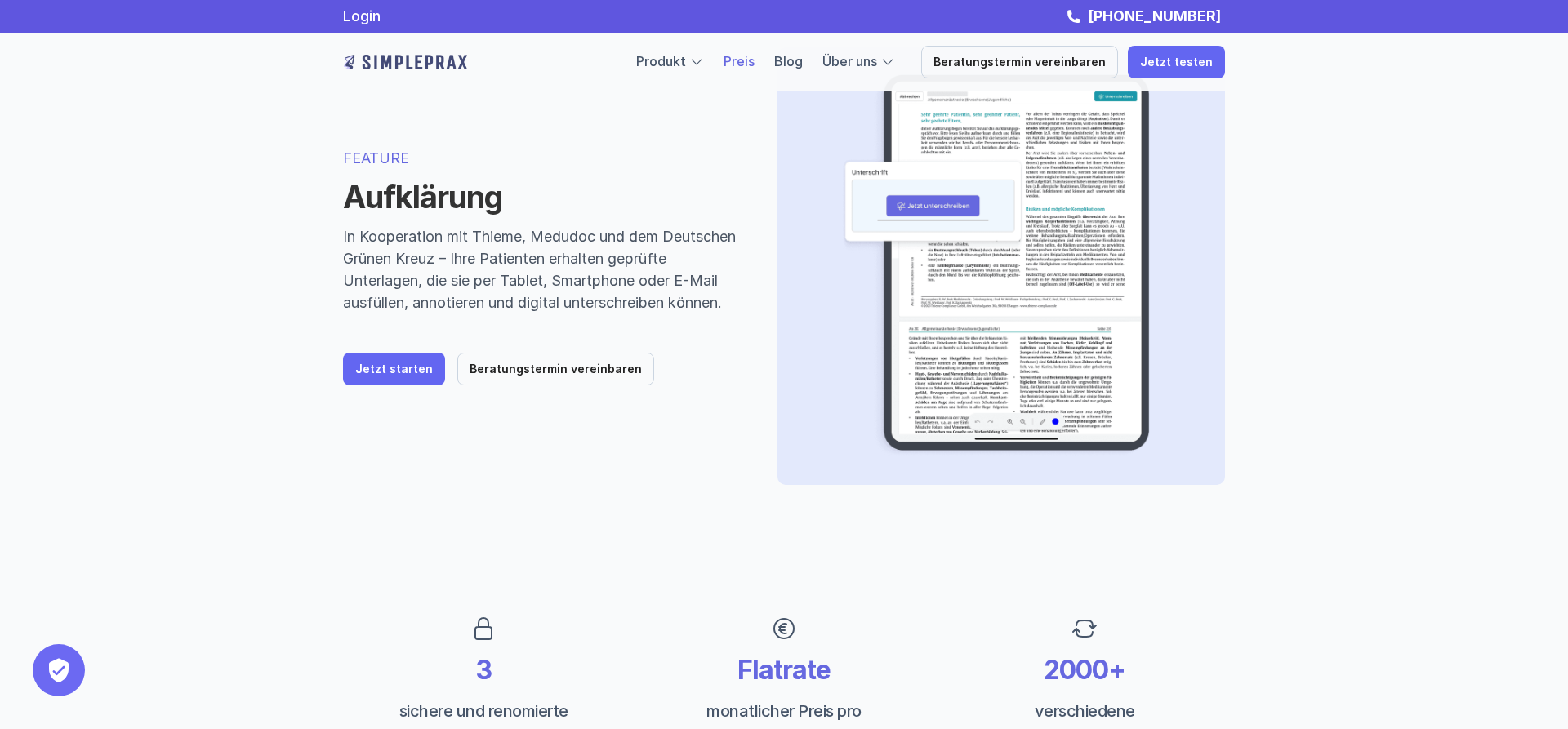
click at [755, 57] on link "Preis" at bounding box center [738, 61] width 31 height 16
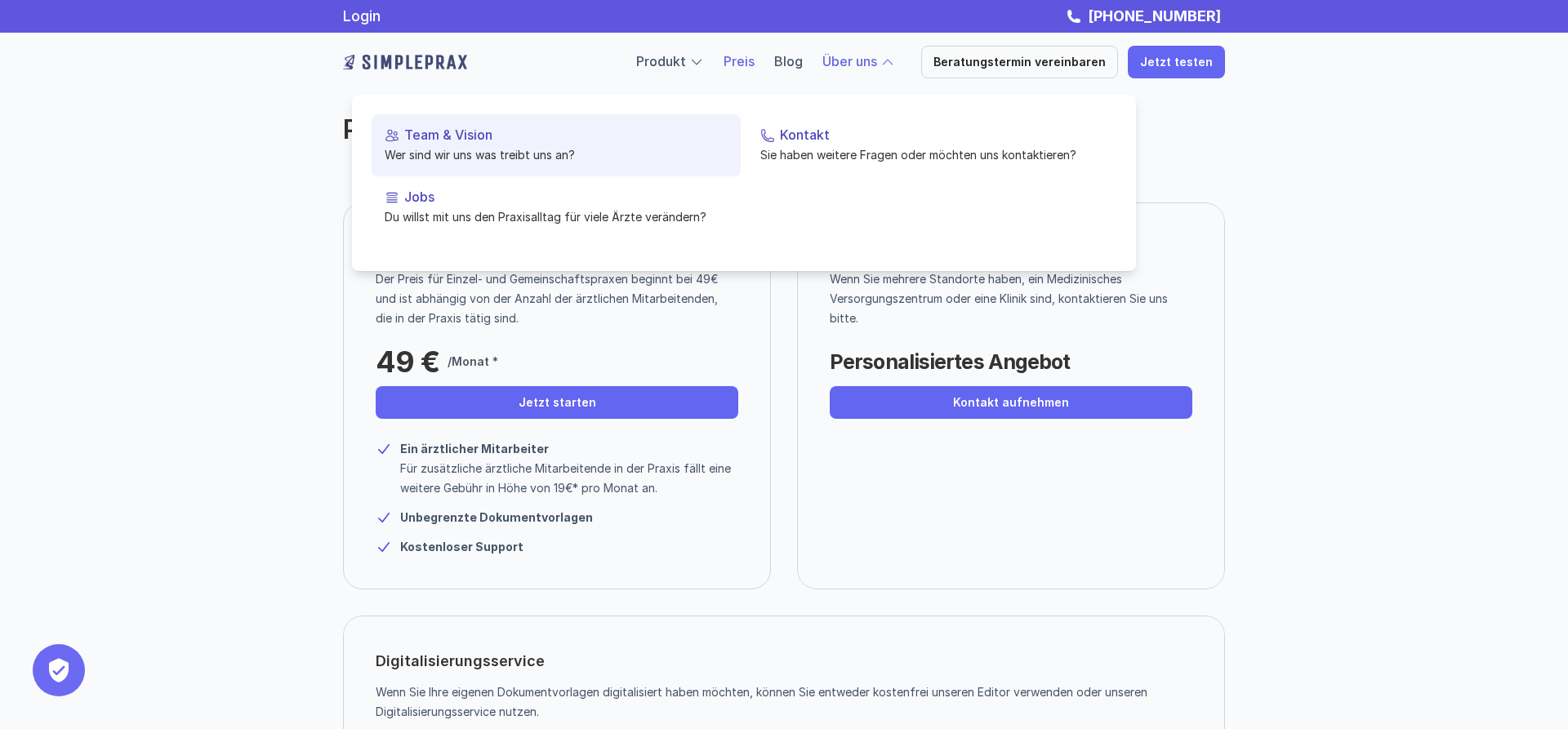
click at [412, 139] on p "Team & Vision" at bounding box center [566, 135] width 324 height 15
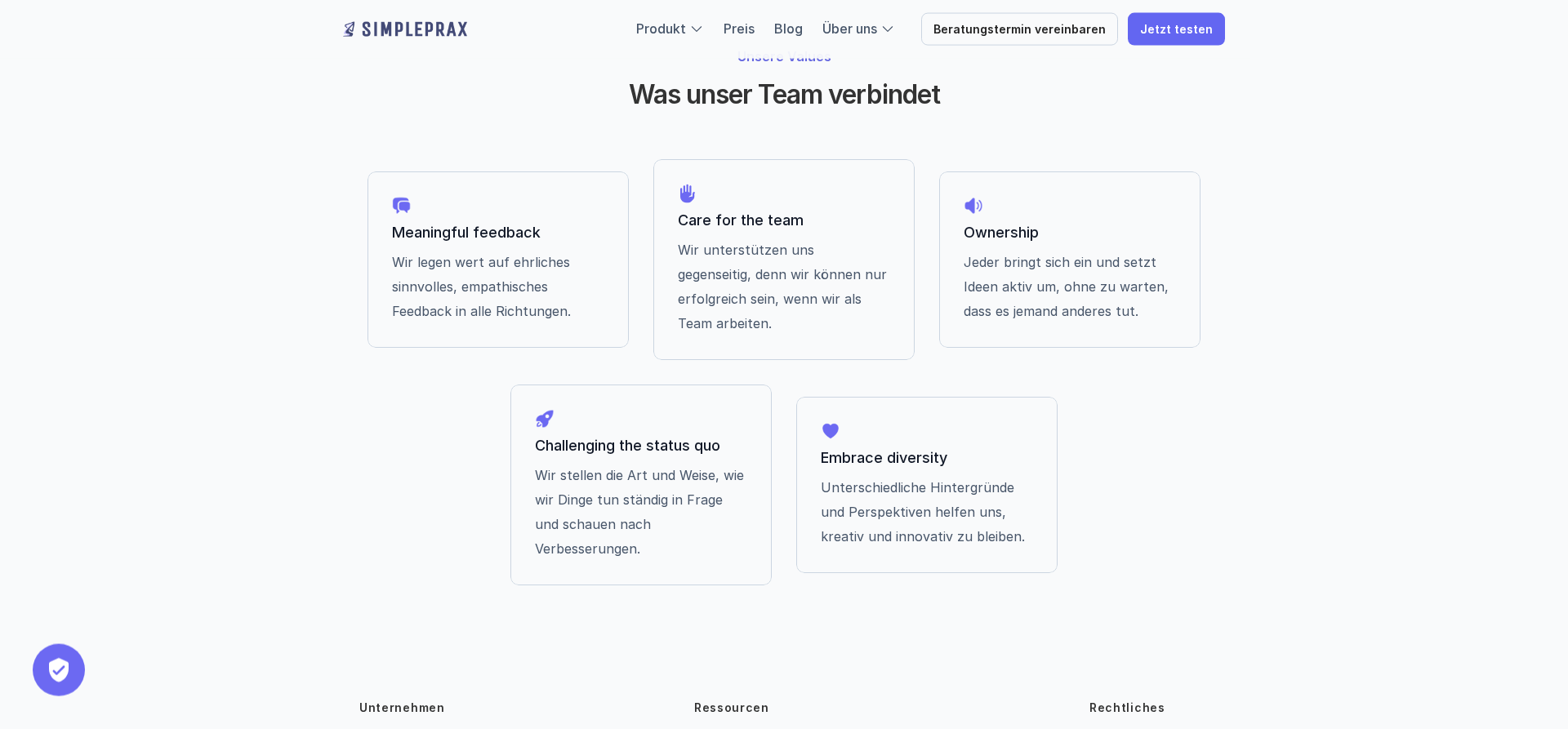
scroll to position [1332, 0]
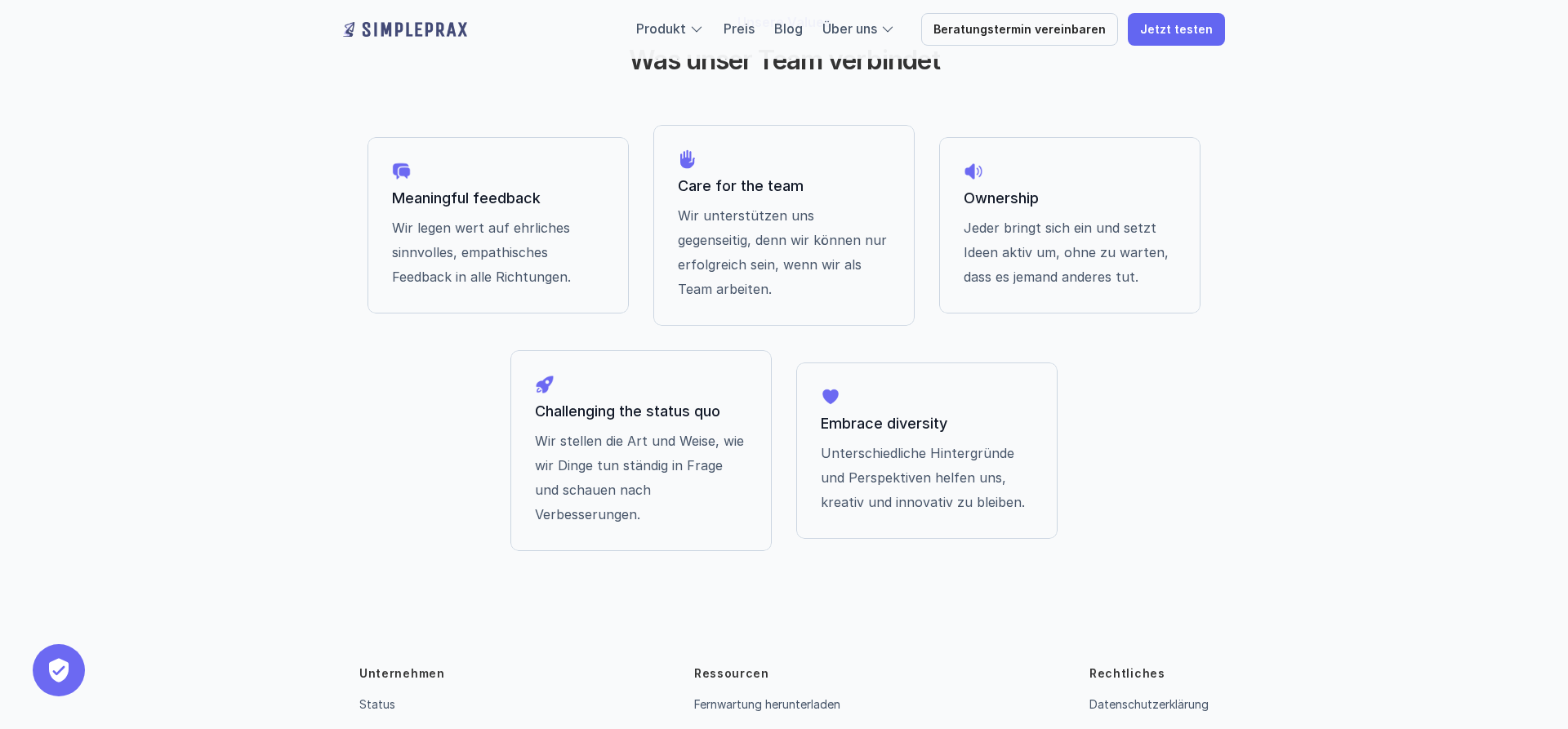
click at [1121, 728] on link "Impressum" at bounding box center [1117, 737] width 56 height 14
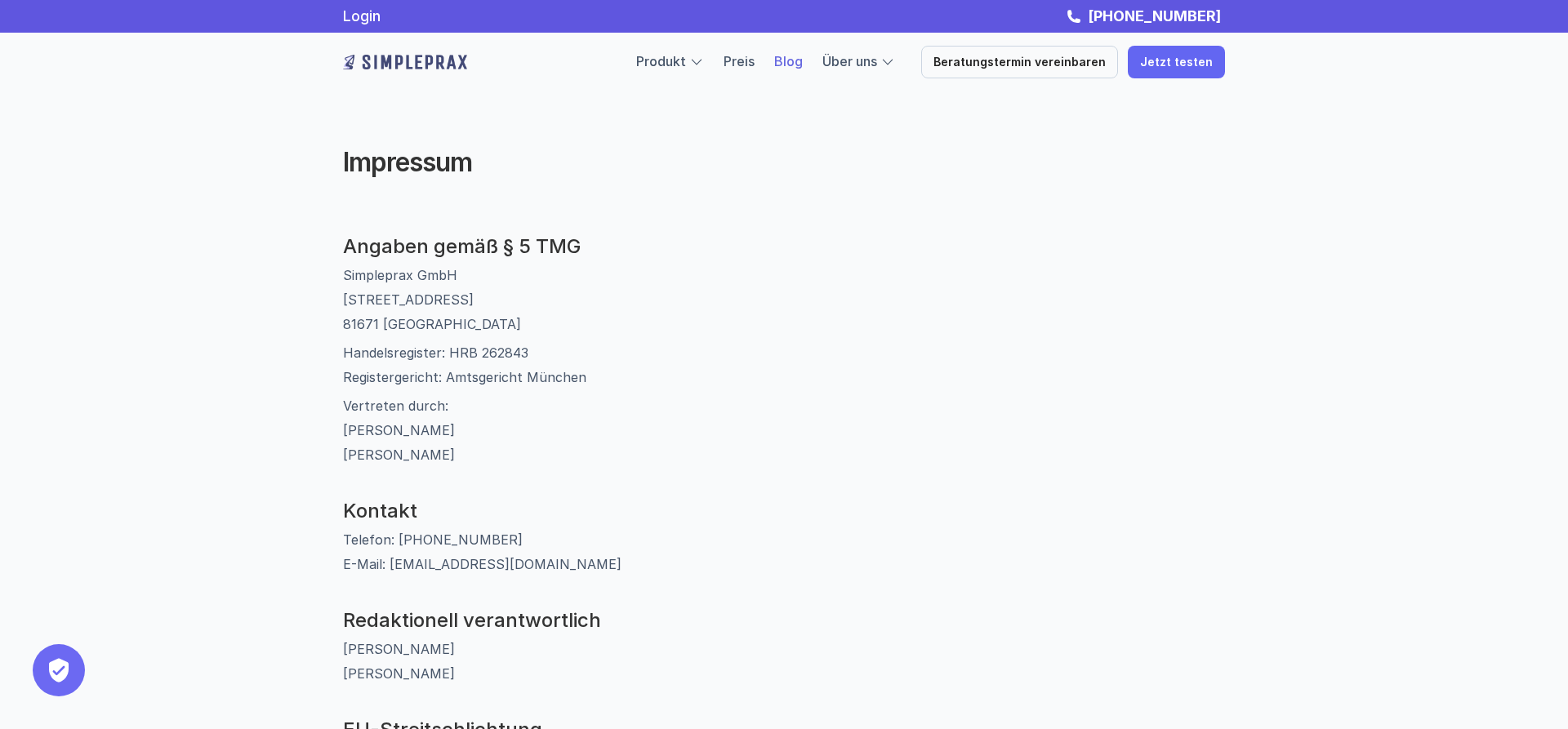
click at [803, 65] on link "Blog" at bounding box center [789, 61] width 28 height 16
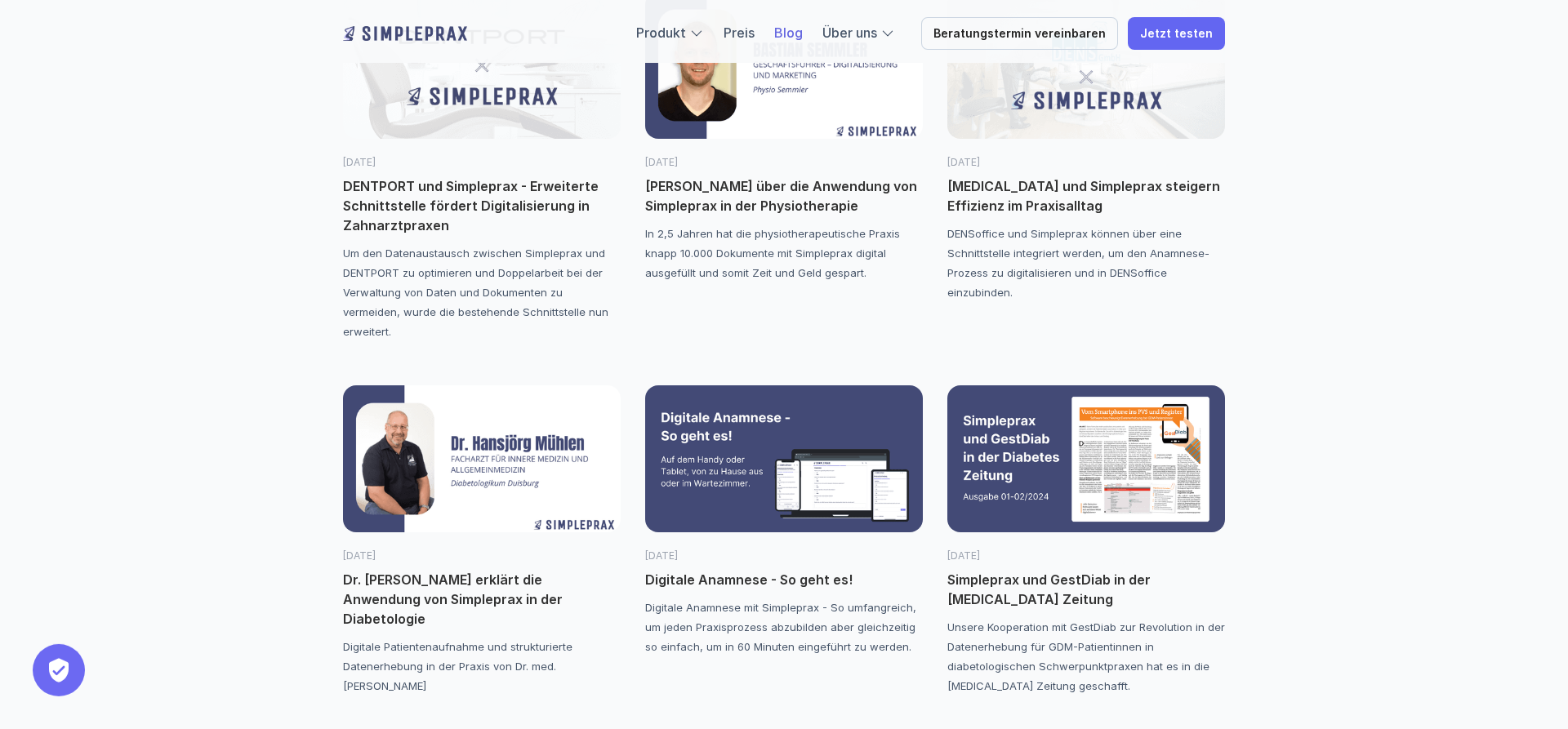
scroll to position [2332, 0]
